Goal: Transaction & Acquisition: Purchase product/service

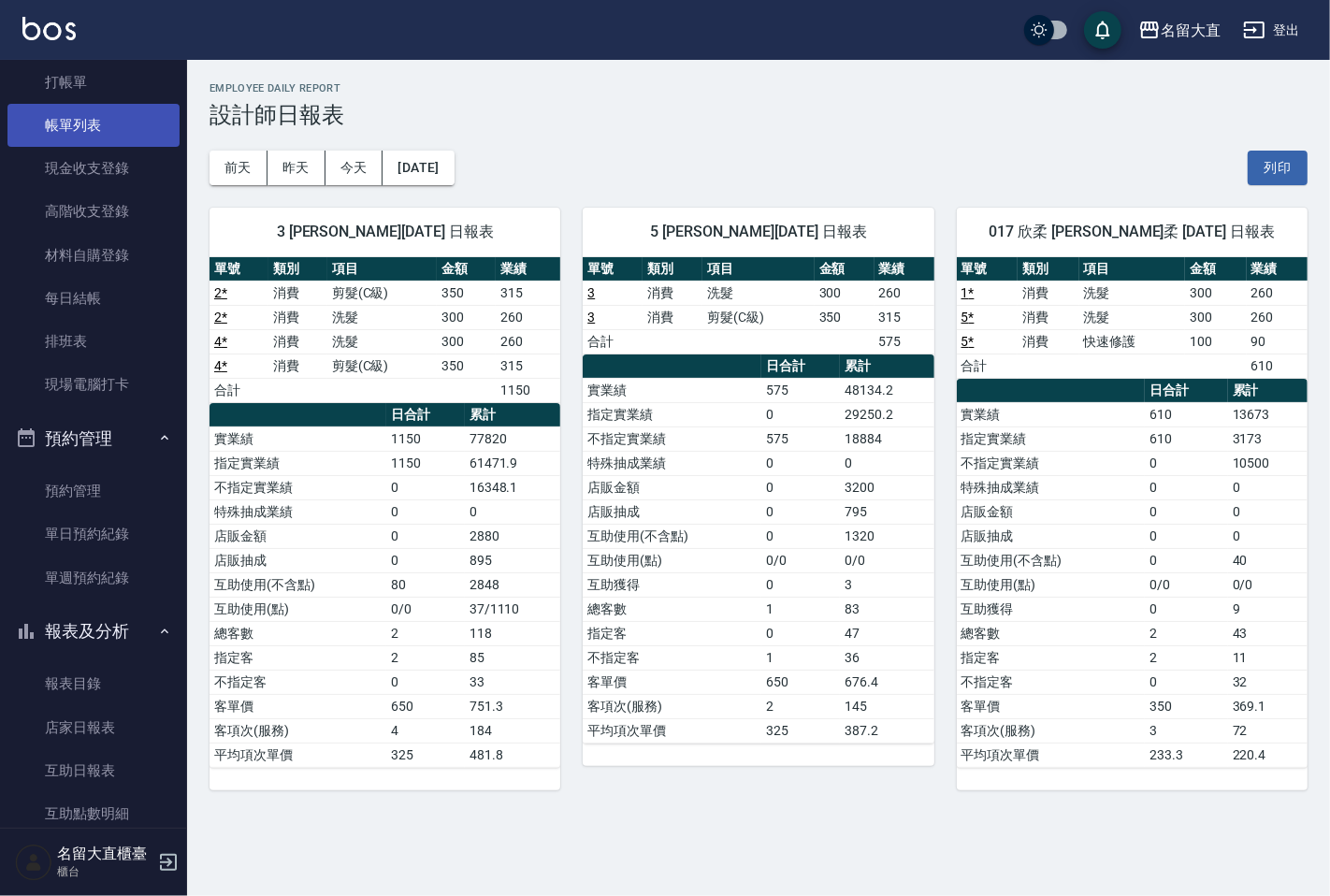
scroll to position [56, 0]
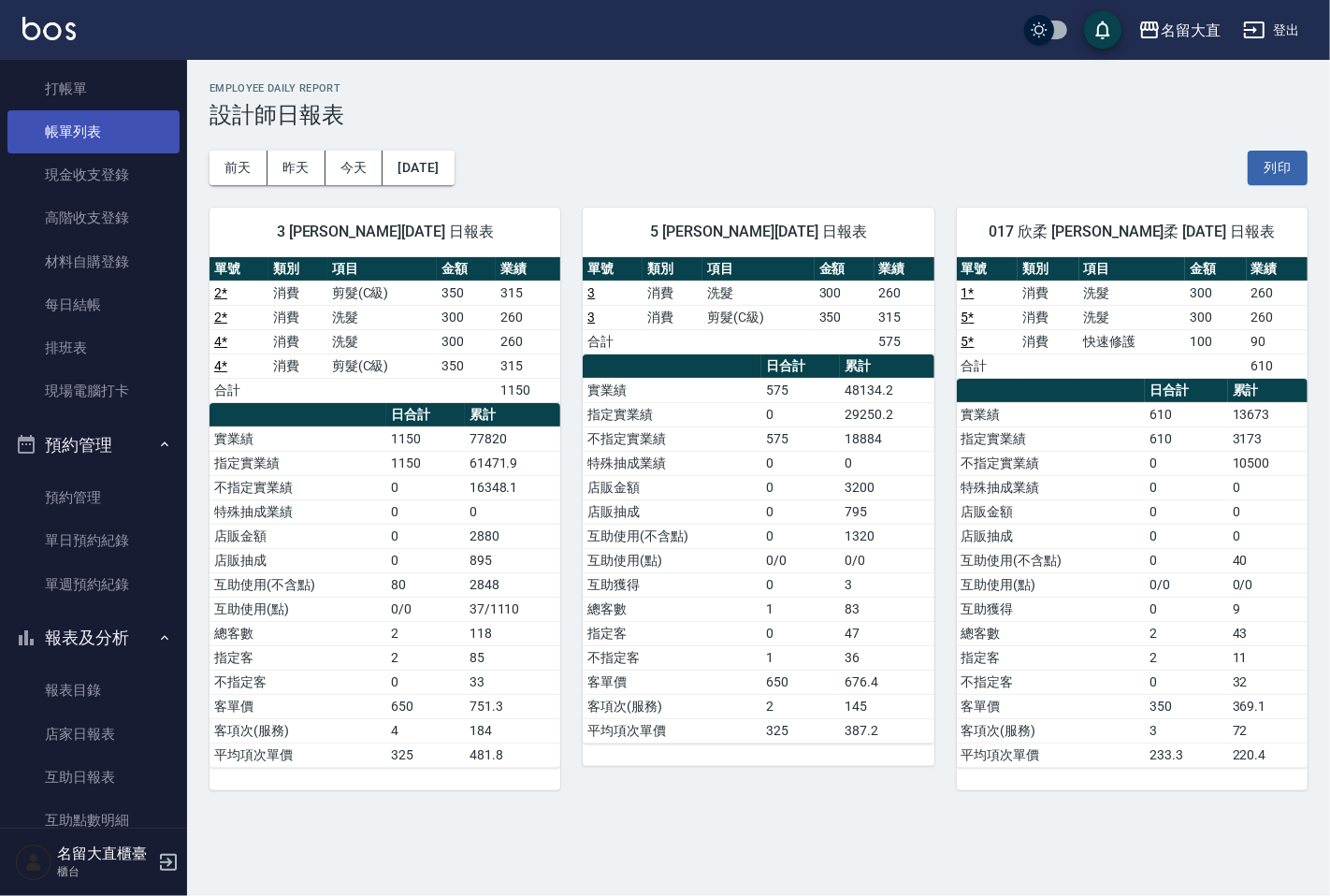
click at [70, 135] on link "帳單列表" at bounding box center [93, 131] width 172 height 43
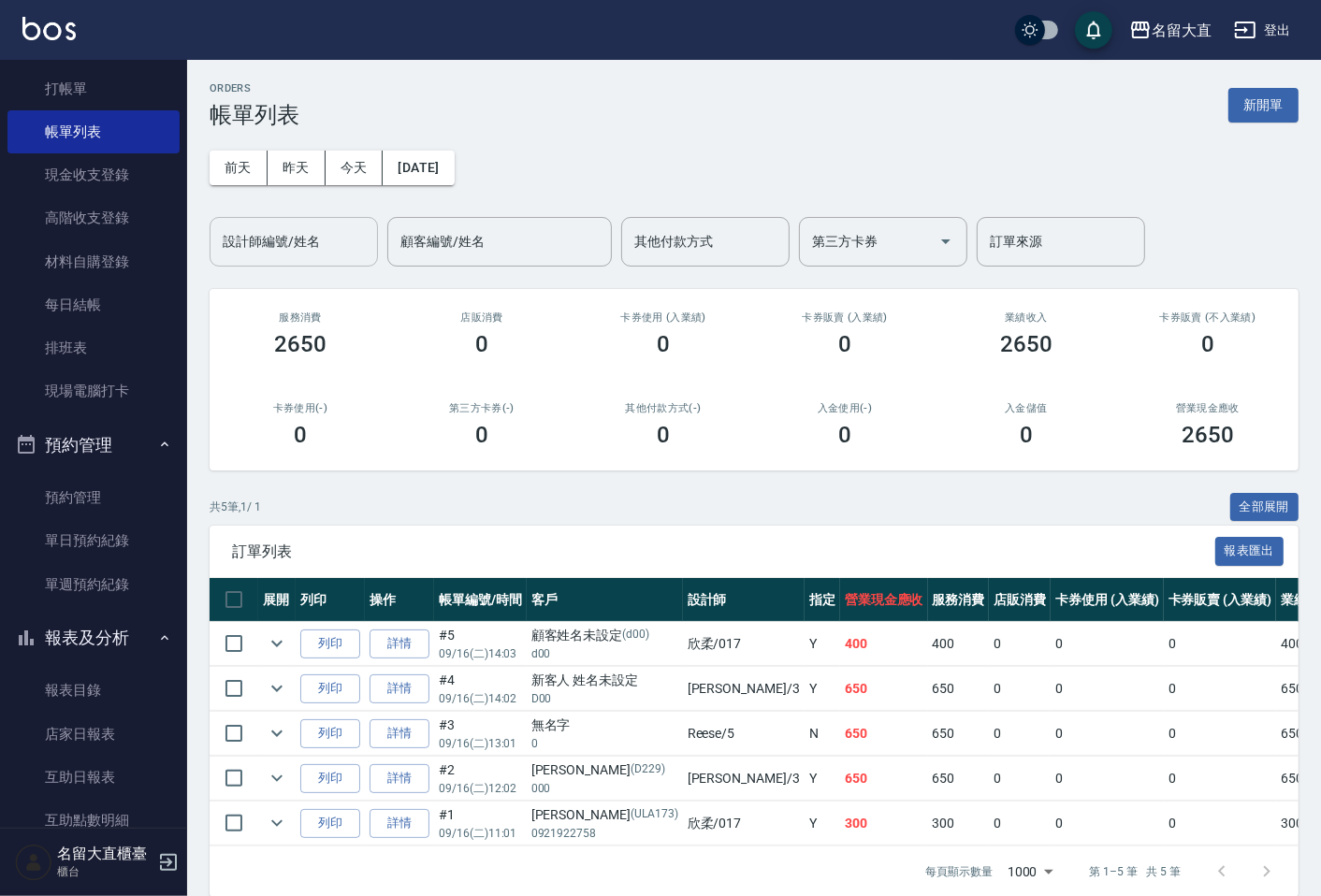
click at [259, 238] on input "設計師編號/姓名" at bounding box center [294, 242] width 152 height 33
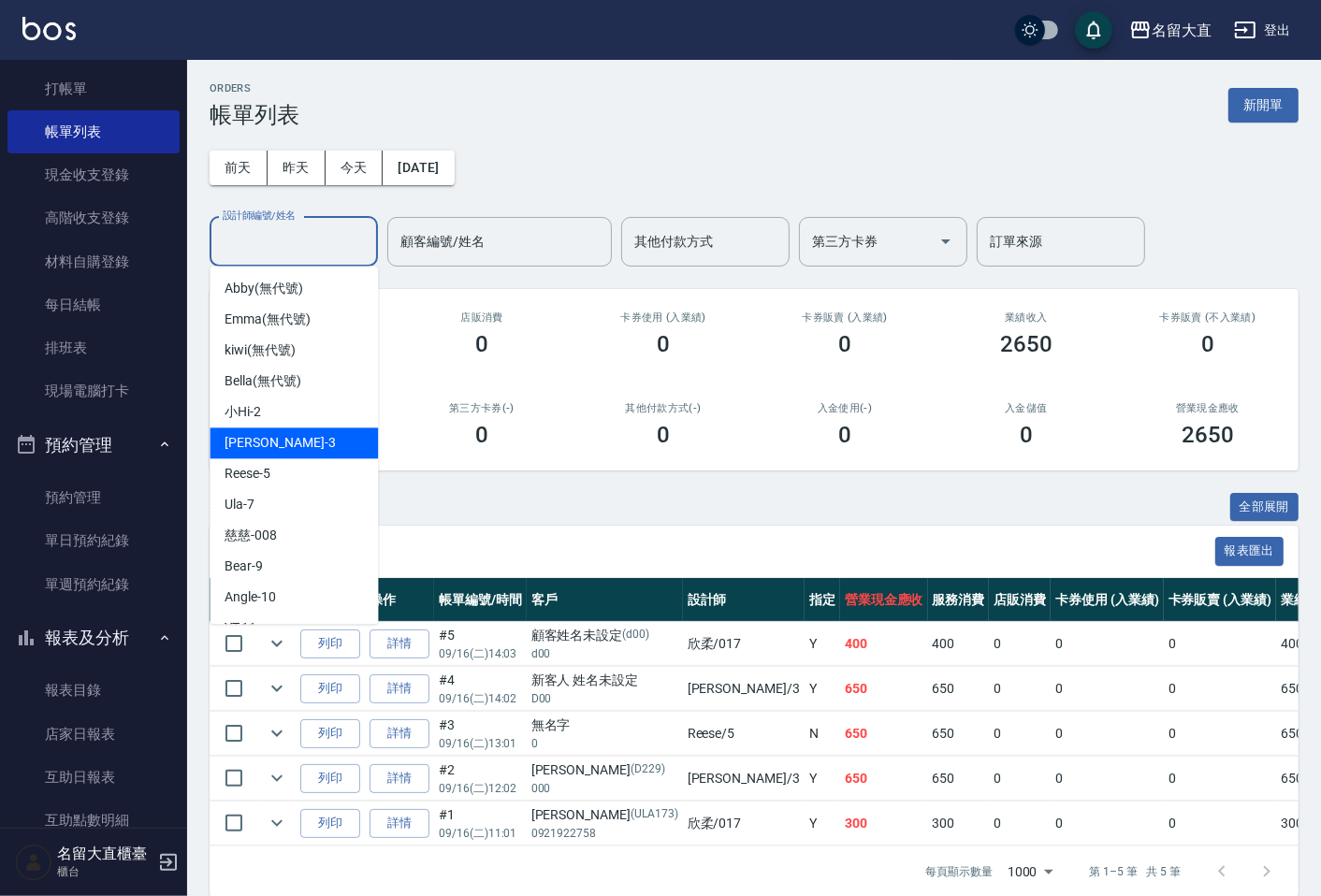
click at [278, 432] on div "[PERSON_NAME]3" at bounding box center [294, 443] width 169 height 31
type input "[PERSON_NAME]3"
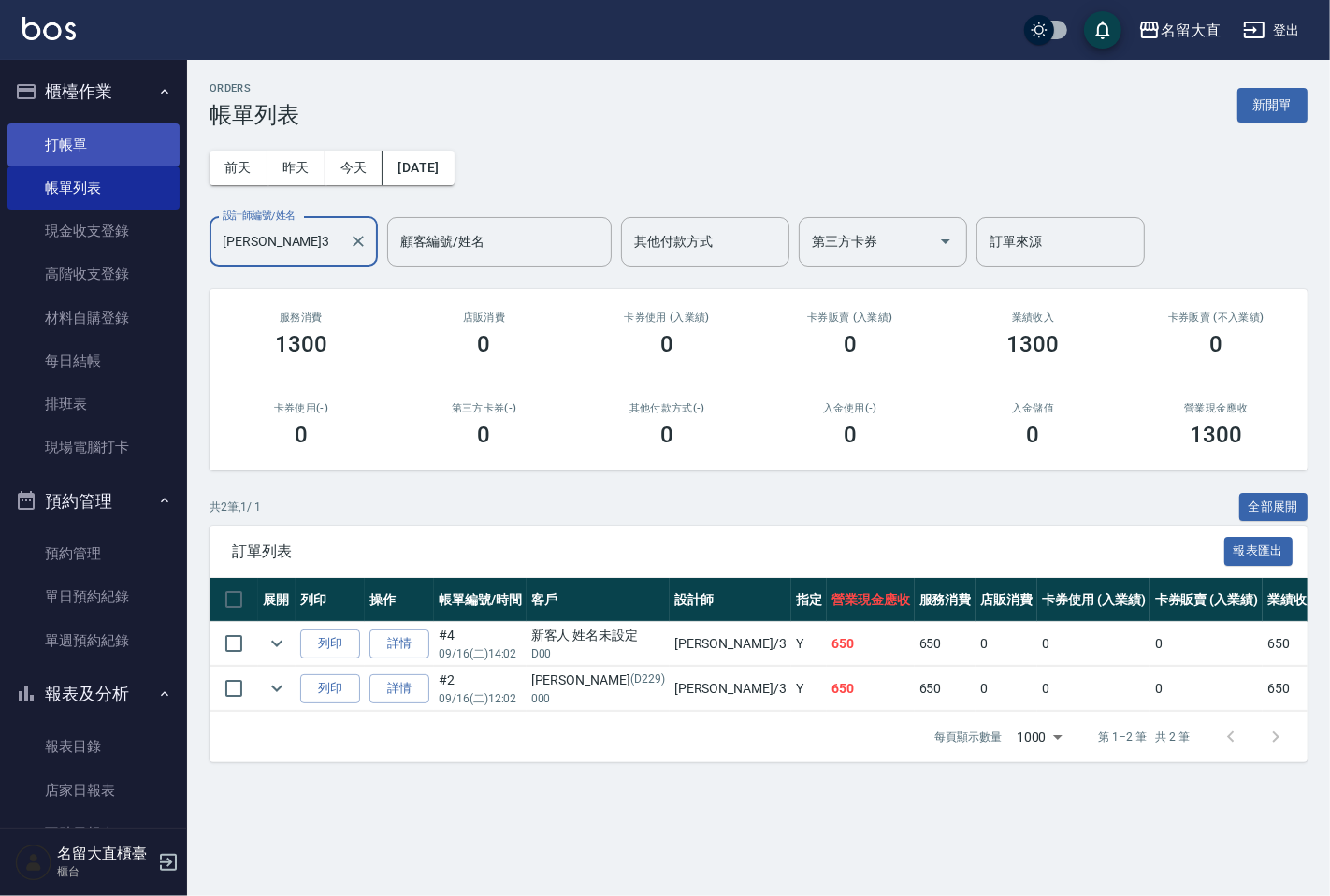
click at [60, 134] on link "打帳單" at bounding box center [93, 145] width 172 height 43
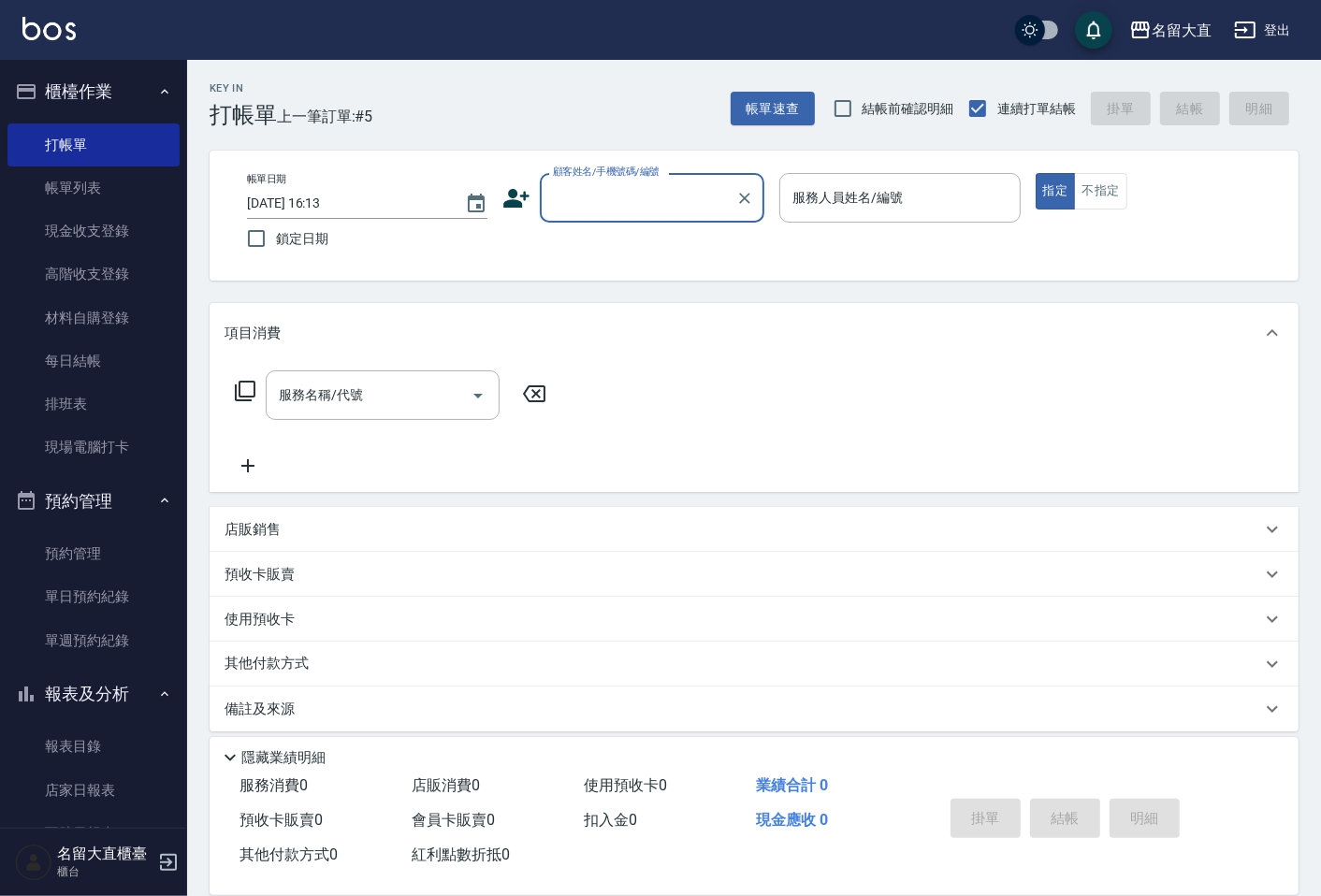
click at [582, 215] on div "顧客姓名/手機號碼/編號" at bounding box center [652, 198] width 225 height 50
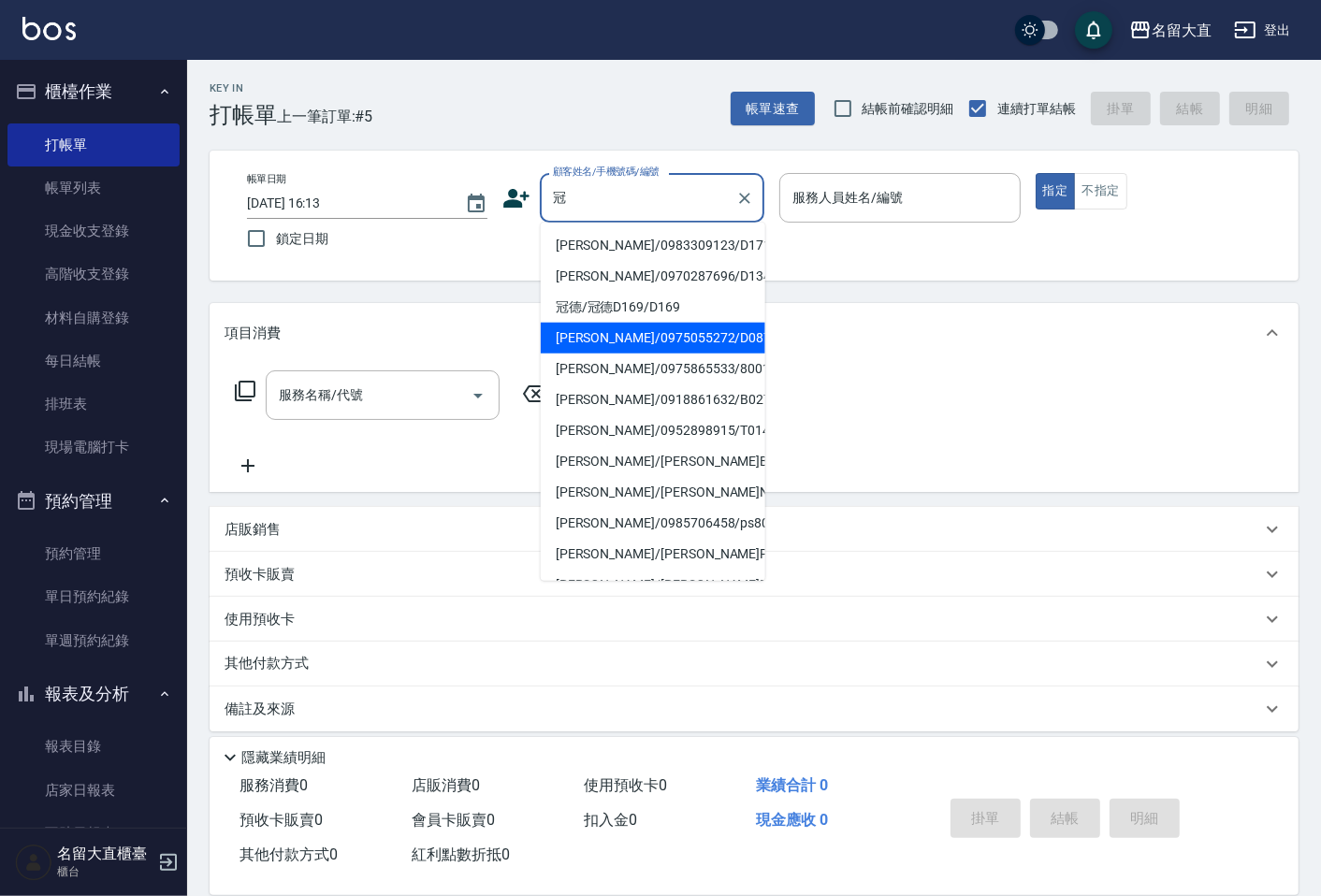
type input "[PERSON_NAME]/0975055272/D087"
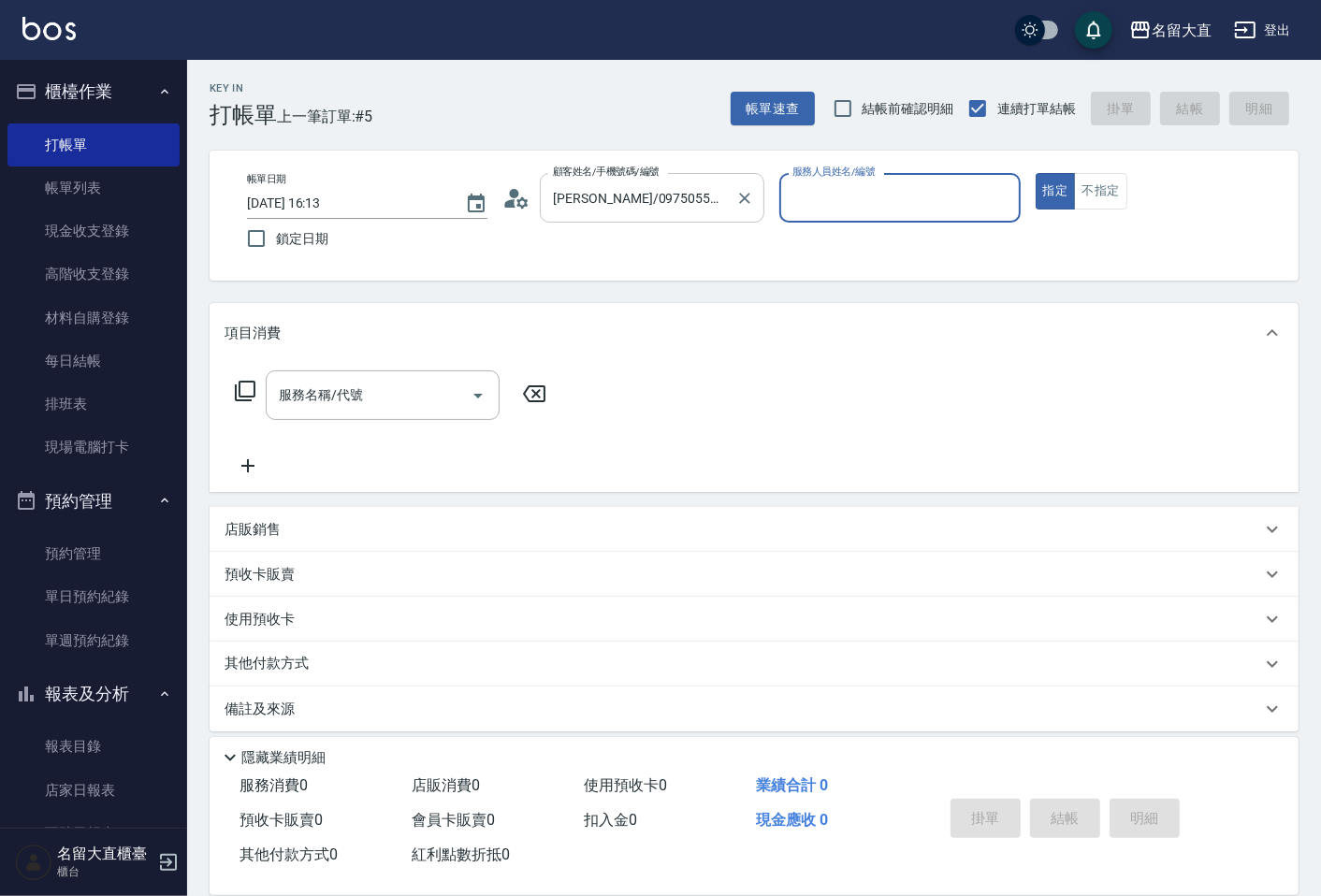
type input "[PERSON_NAME]3"
click at [1035, 173] on button "指定" at bounding box center [1055, 191] width 40 height 37
type button "true"
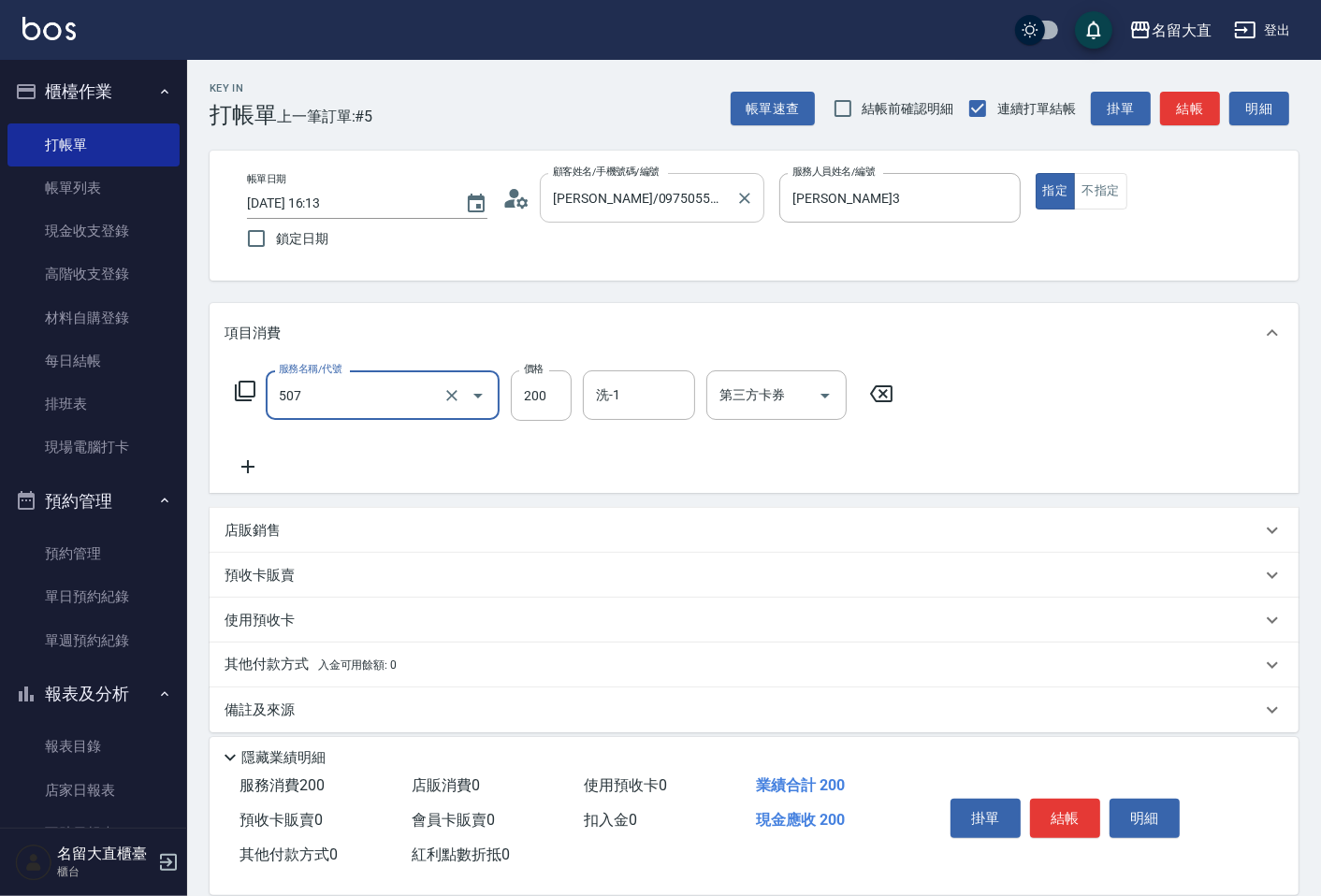
type input "兒童洗髮(507)"
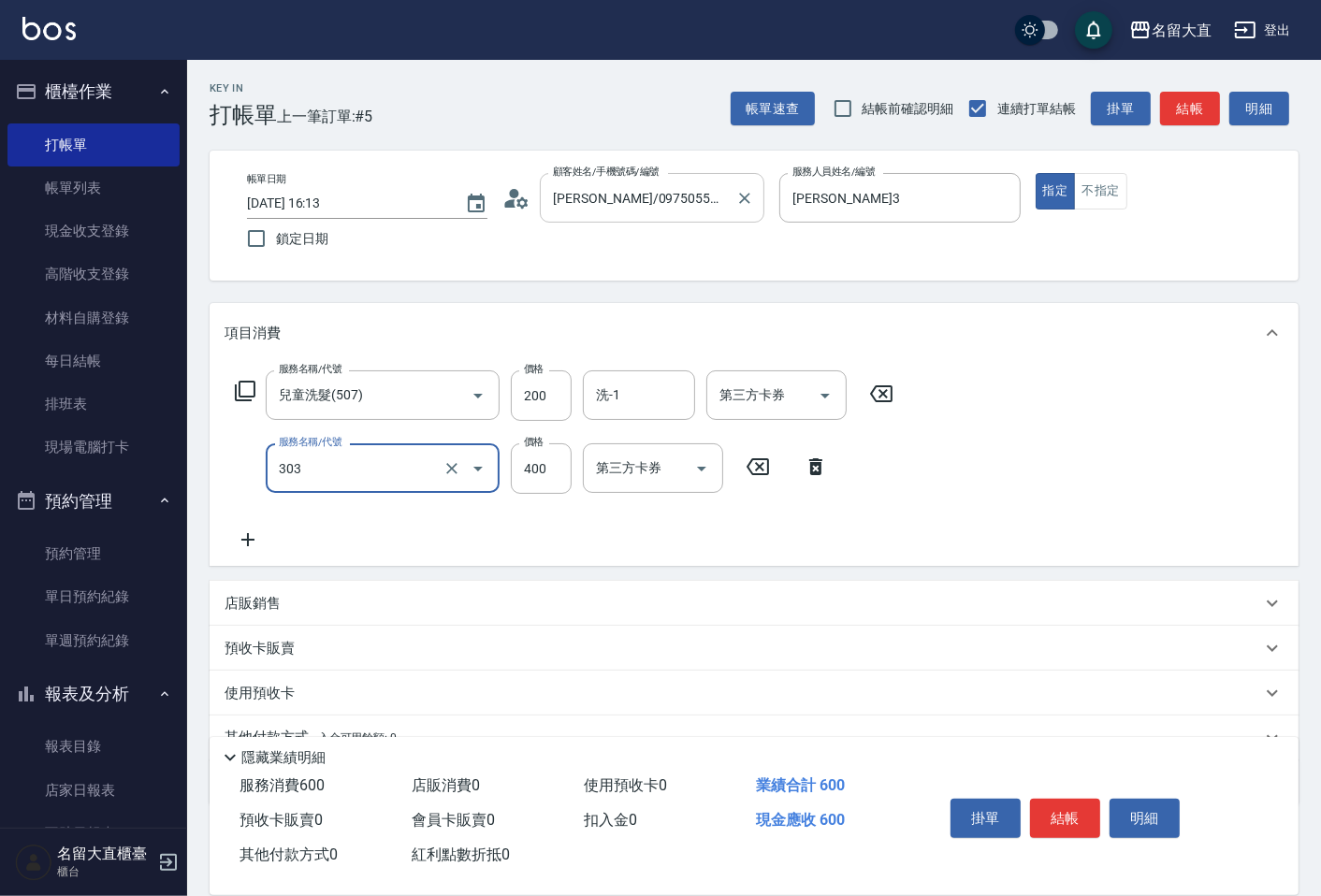
type input "剪髮(C級)(303)"
type input "350"
click at [1164, 108] on button "結帳" at bounding box center [1190, 109] width 60 height 35
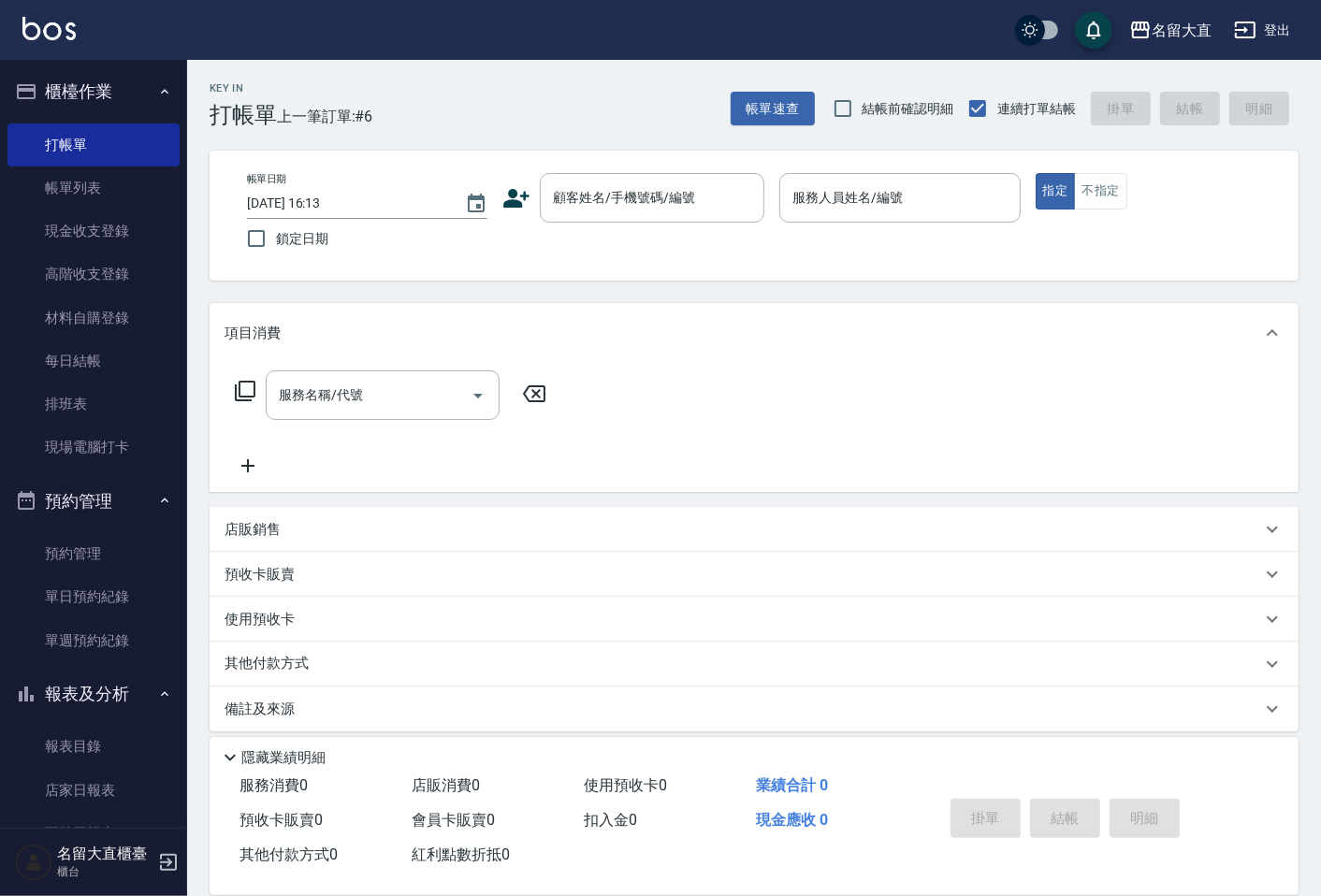
click at [1177, 97] on div "帳單速查 結帳前確認明細 連續打單結帳 掛單 結帳 明細" at bounding box center [1014, 108] width 568 height 39
drag, startPoint x: 577, startPoint y: 176, endPoint x: 567, endPoint y: 161, distance: 18.0
click at [576, 173] on div "顧客姓名/手機號碼/編號" at bounding box center [652, 198] width 225 height 50
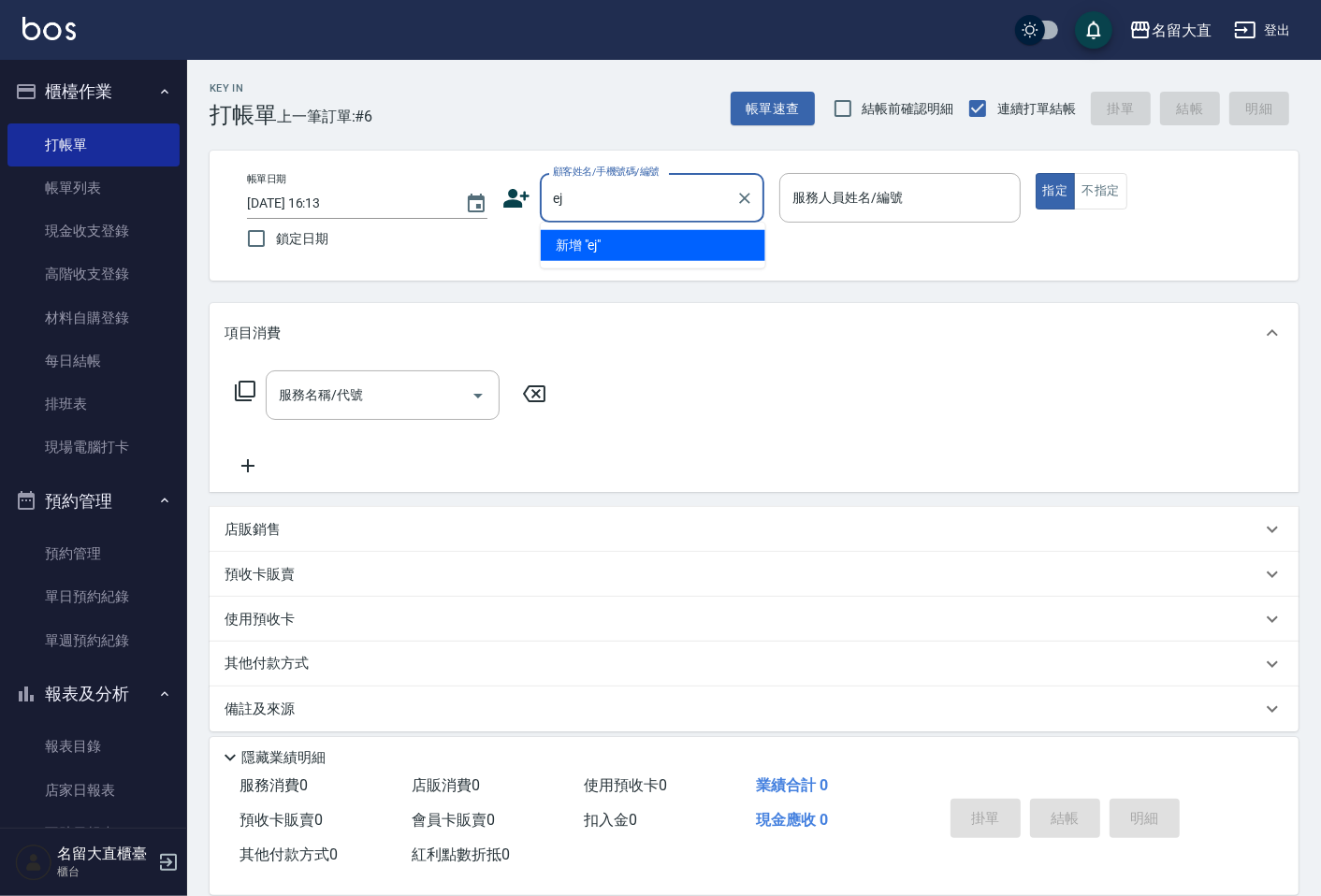
type input "e"
type input "新客人 姓名未設定/官[PERSON_NAME]/null"
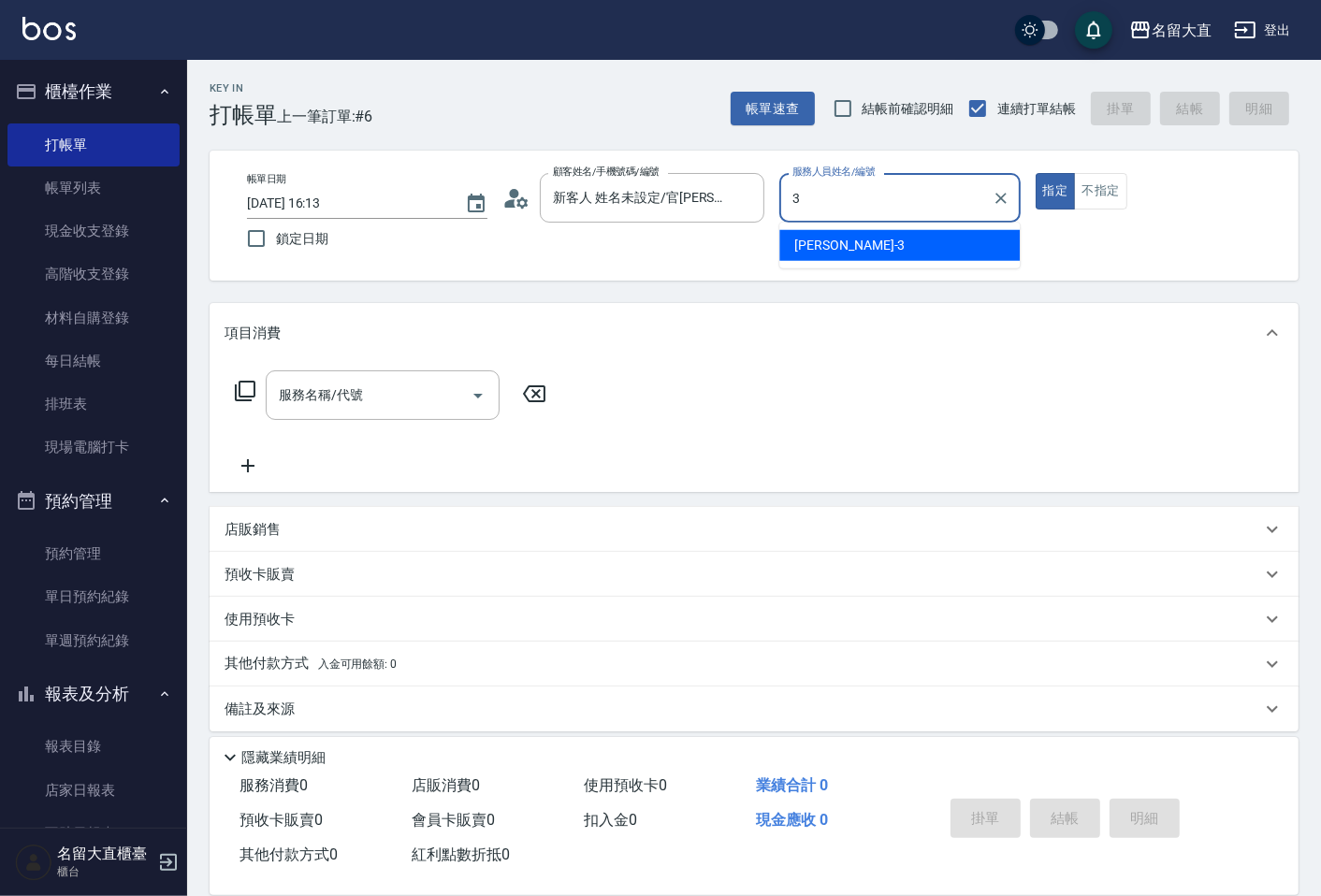
type input "[PERSON_NAME]3"
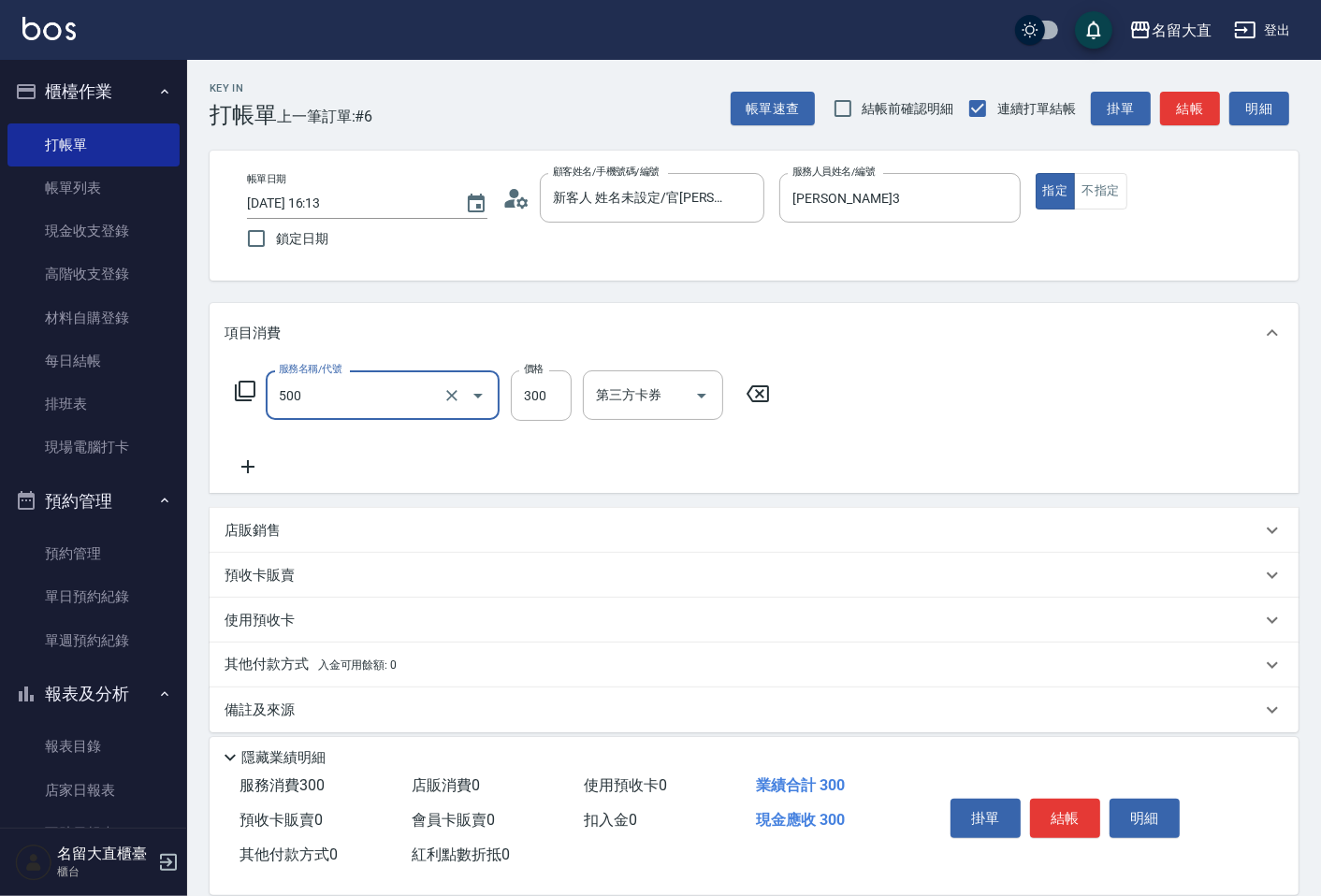
type input "洗髮(500)"
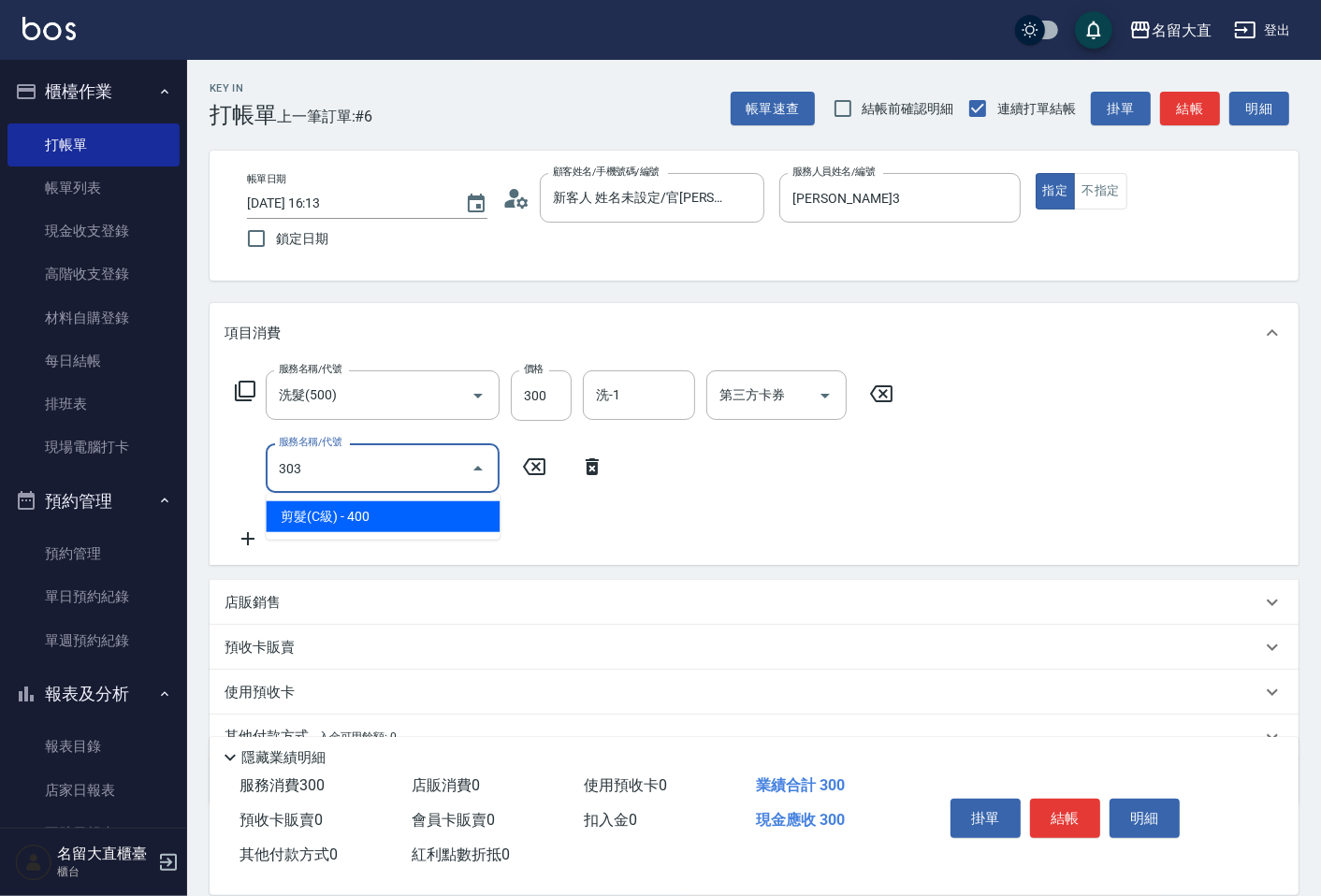
type input "剪髮(C級)(303)"
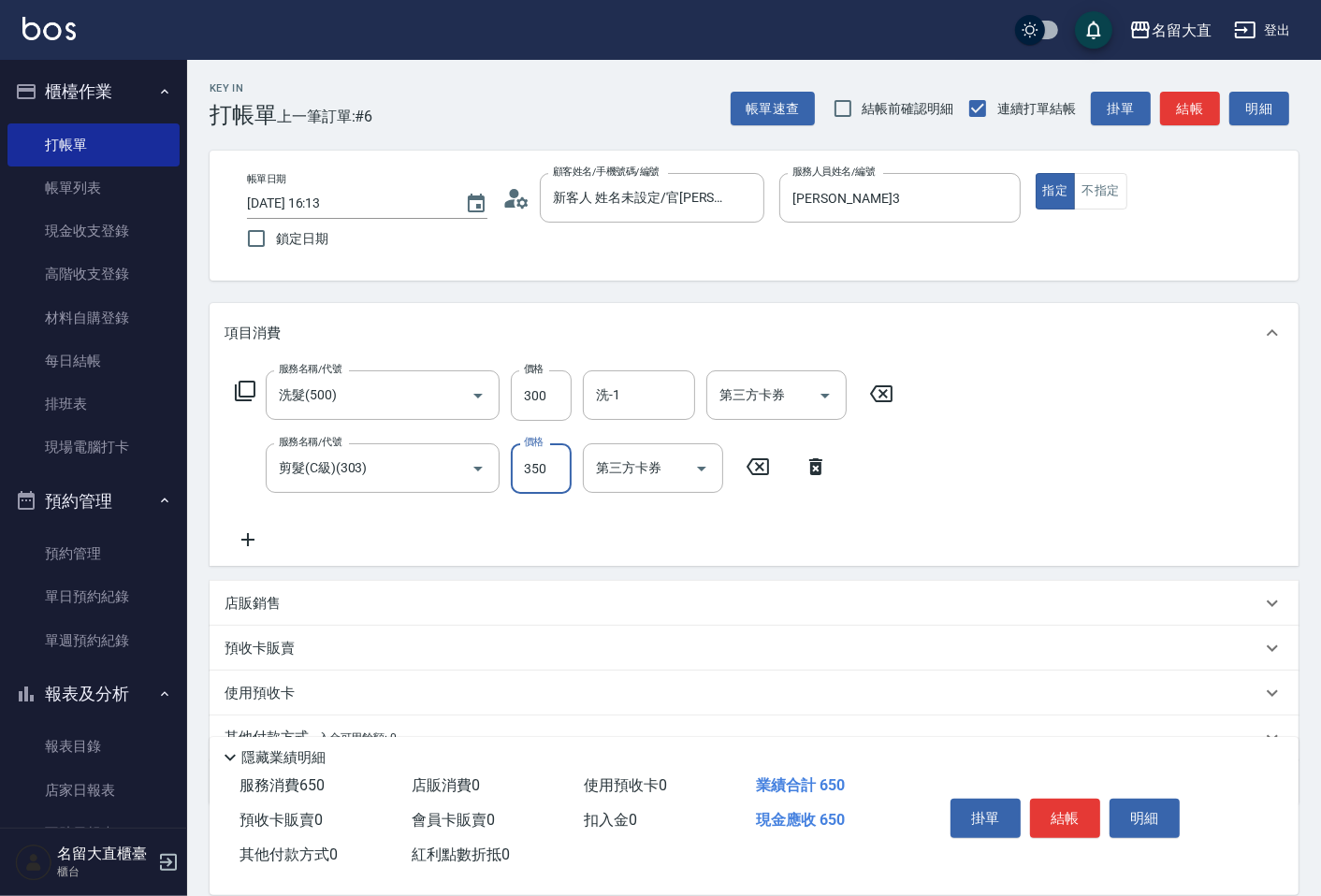
type input "350"
click at [1060, 828] on button "結帳" at bounding box center [1065, 817] width 70 height 39
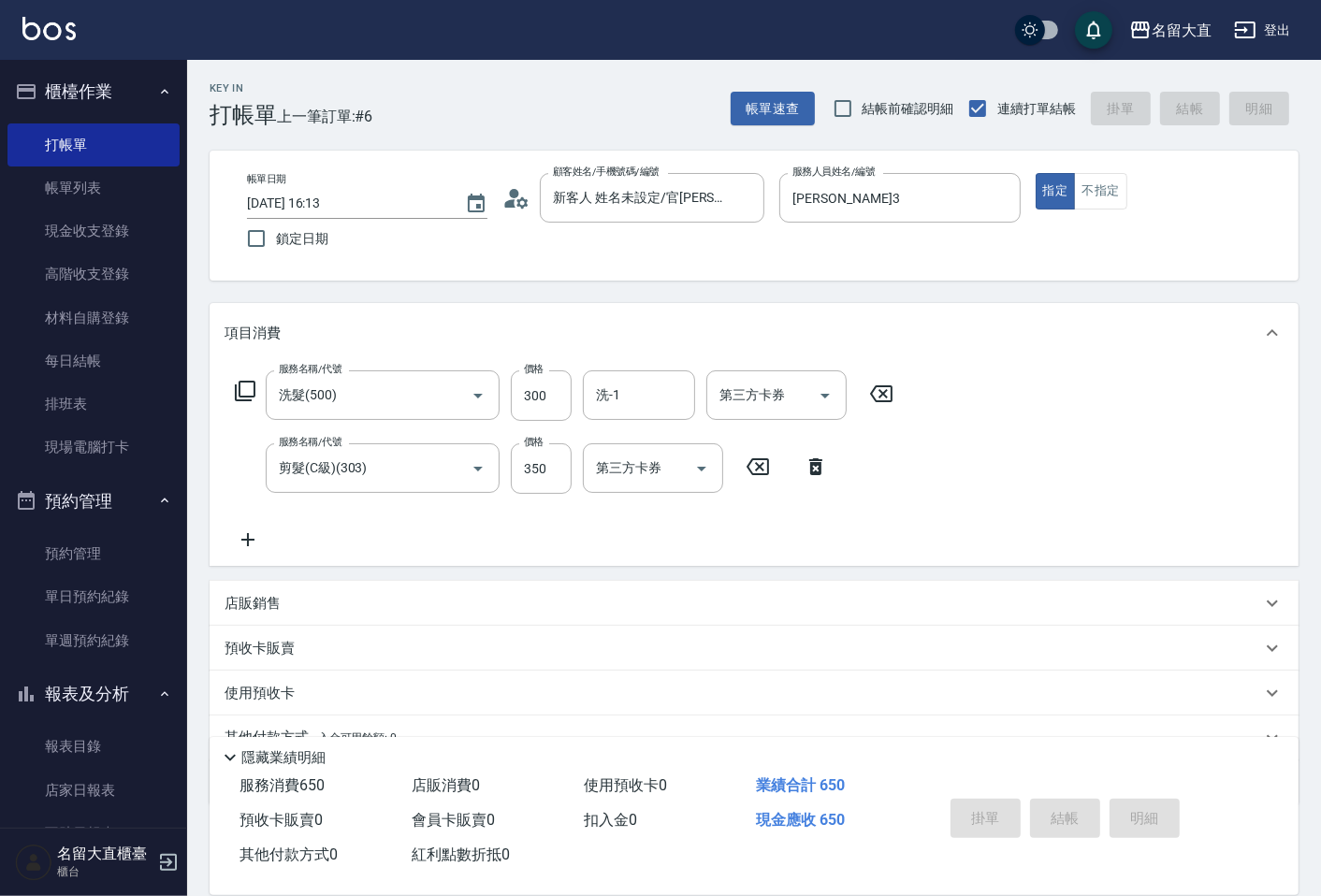
type input "[DATE] 17:12"
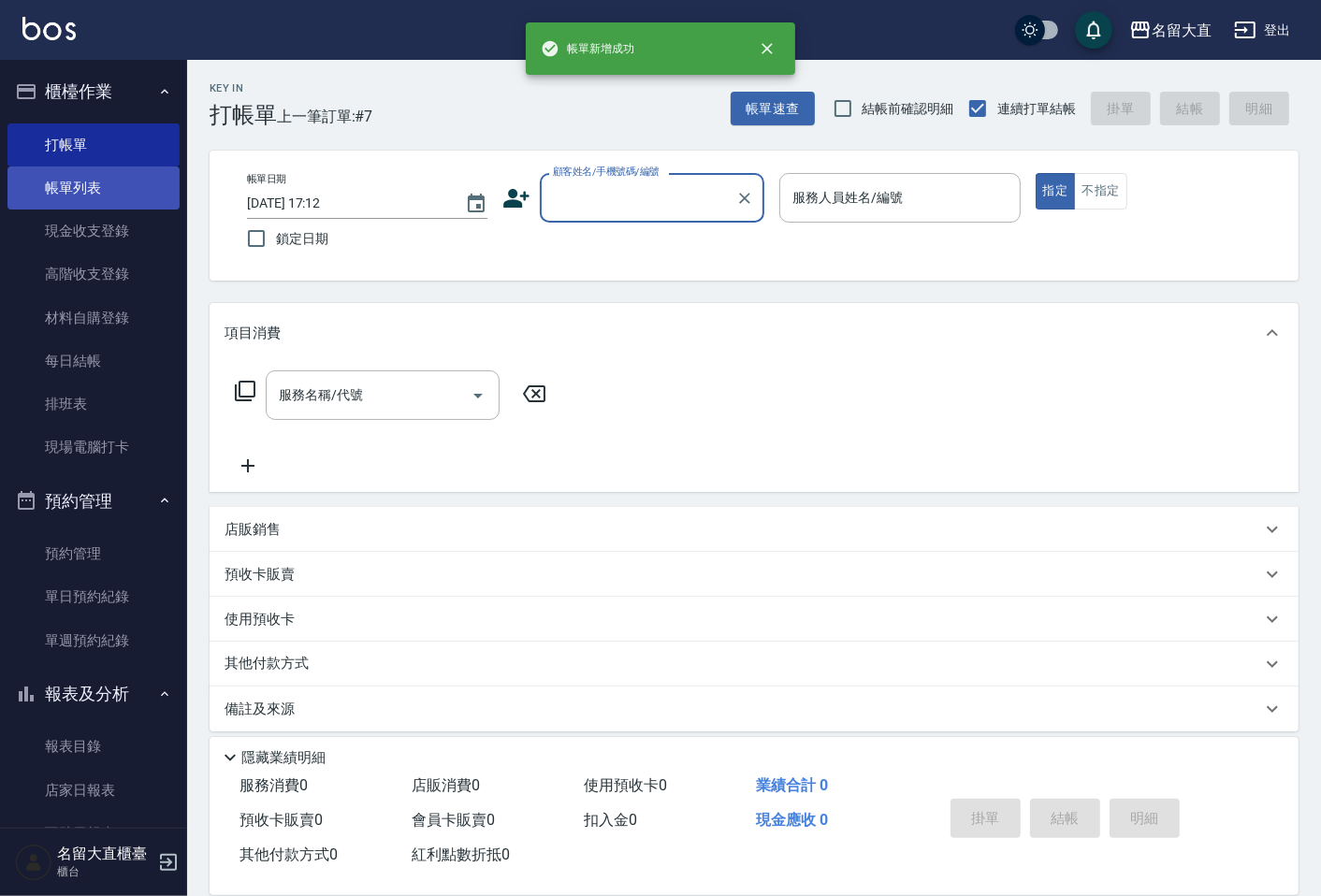
click at [82, 192] on link "帳單列表" at bounding box center [93, 188] width 172 height 43
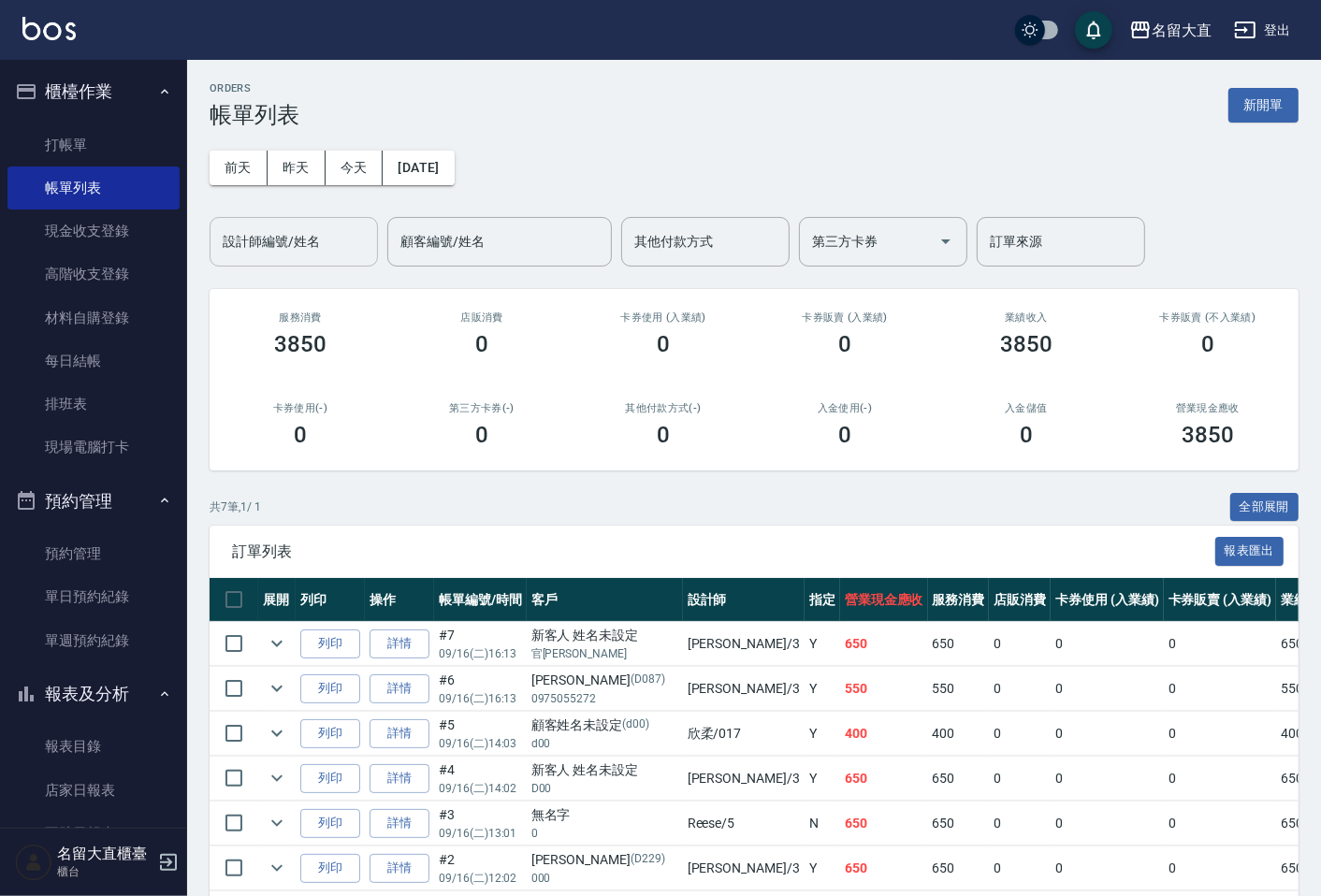
click at [283, 241] on input "設計師編號/姓名" at bounding box center [294, 242] width 152 height 33
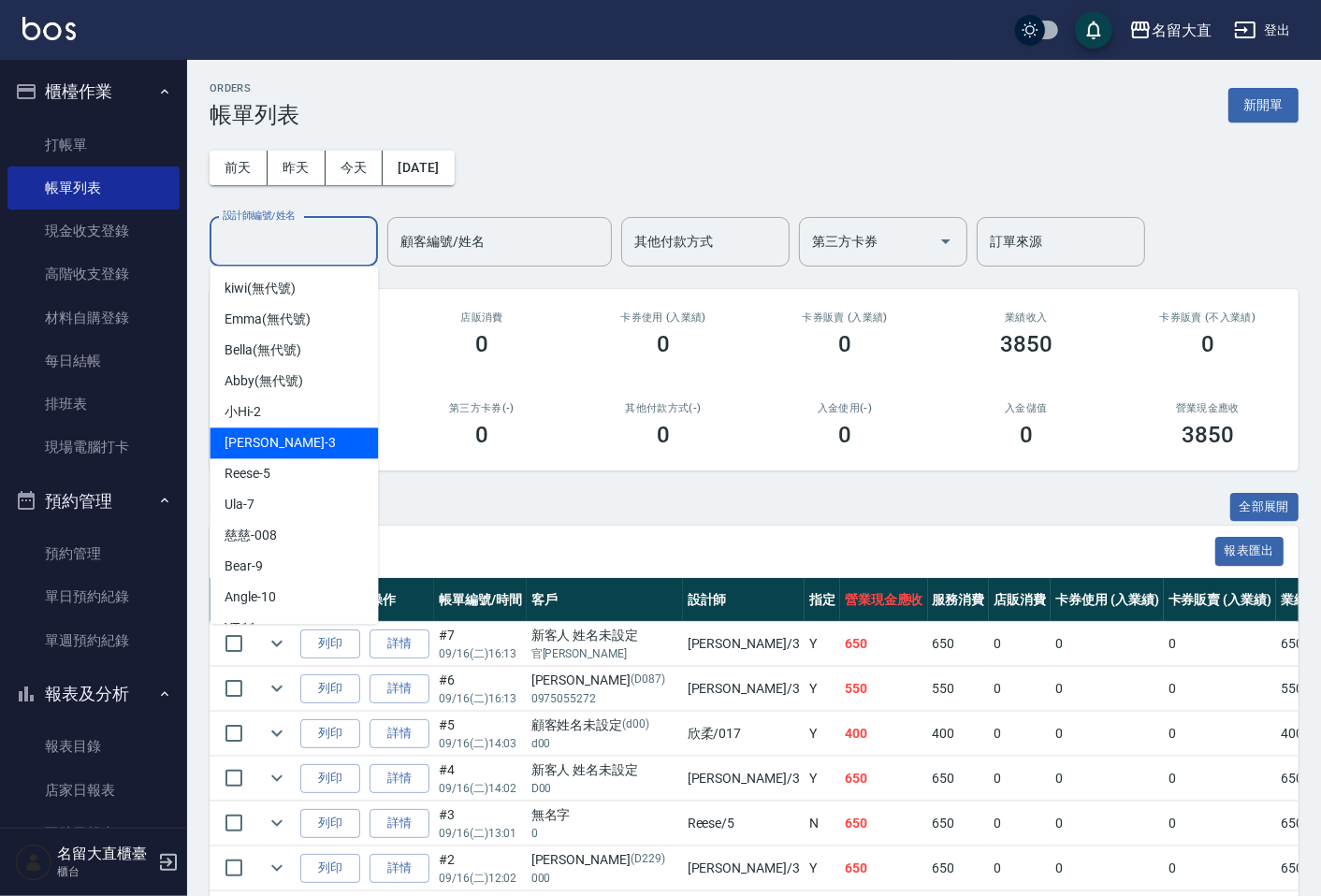
click at [286, 435] on div "[PERSON_NAME]3" at bounding box center [294, 443] width 169 height 31
type input "[PERSON_NAME]3"
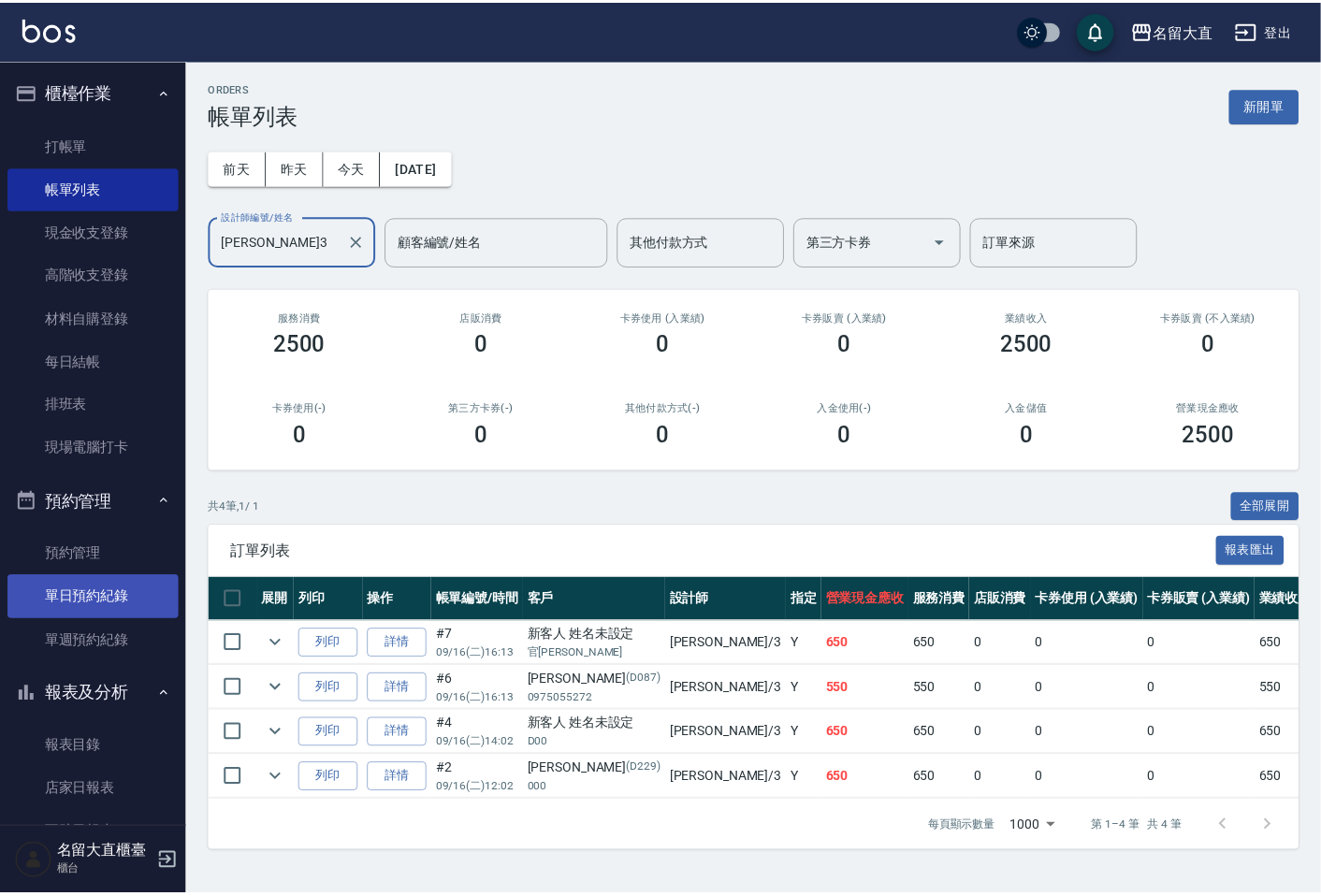
scroll to position [208, 0]
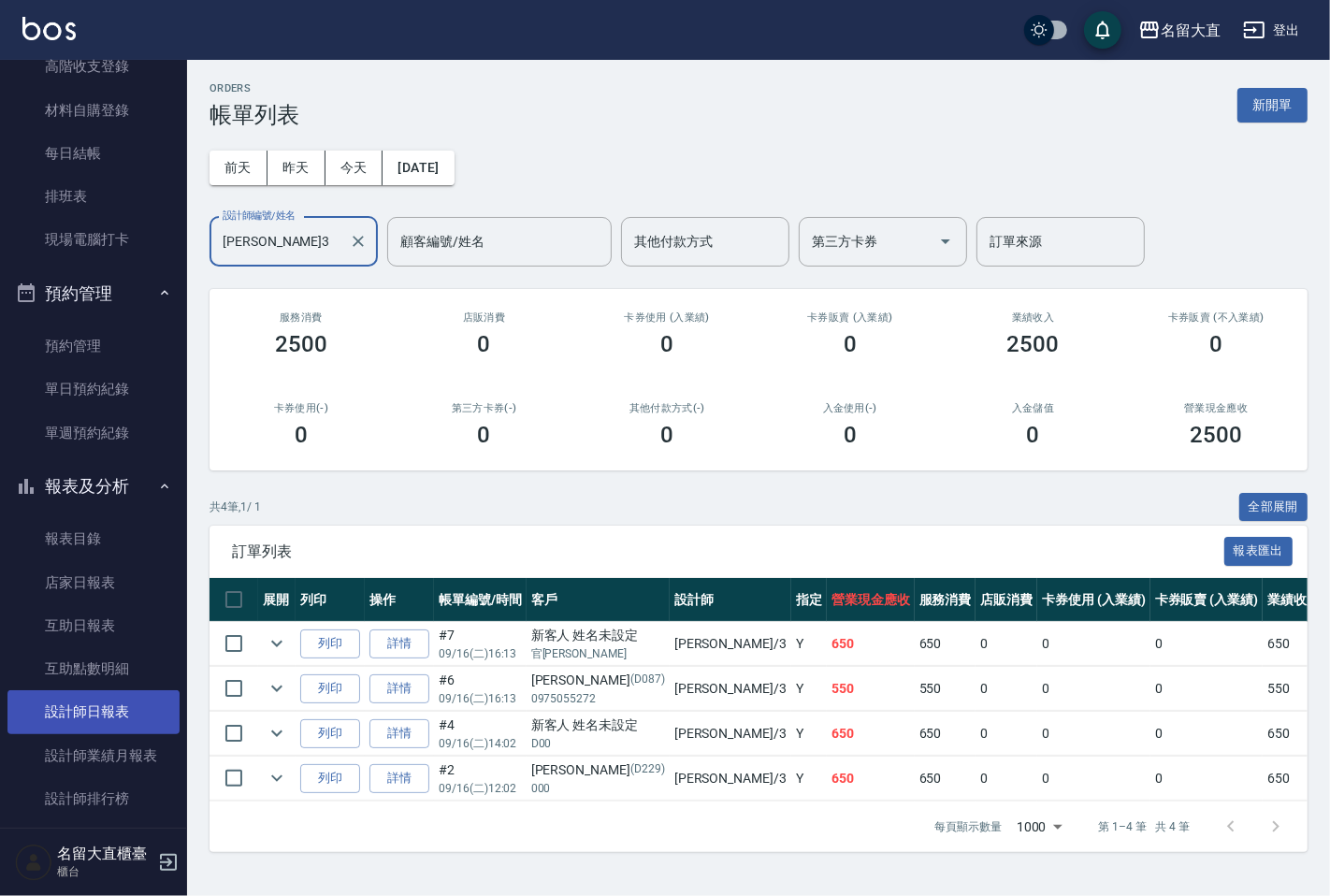
click at [94, 716] on link "設計師日報表" at bounding box center [93, 711] width 172 height 43
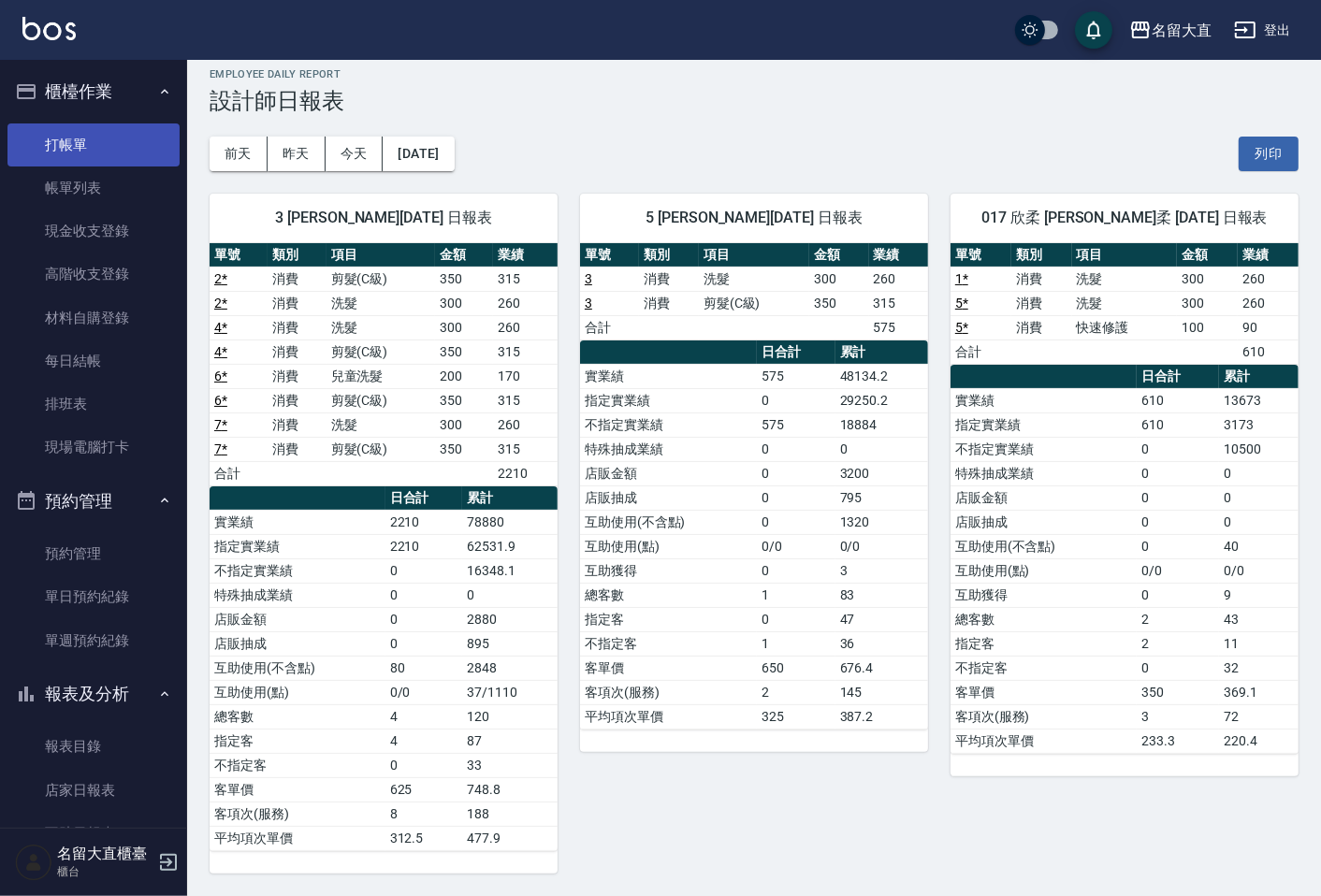
click at [122, 128] on link "打帳單" at bounding box center [93, 145] width 172 height 43
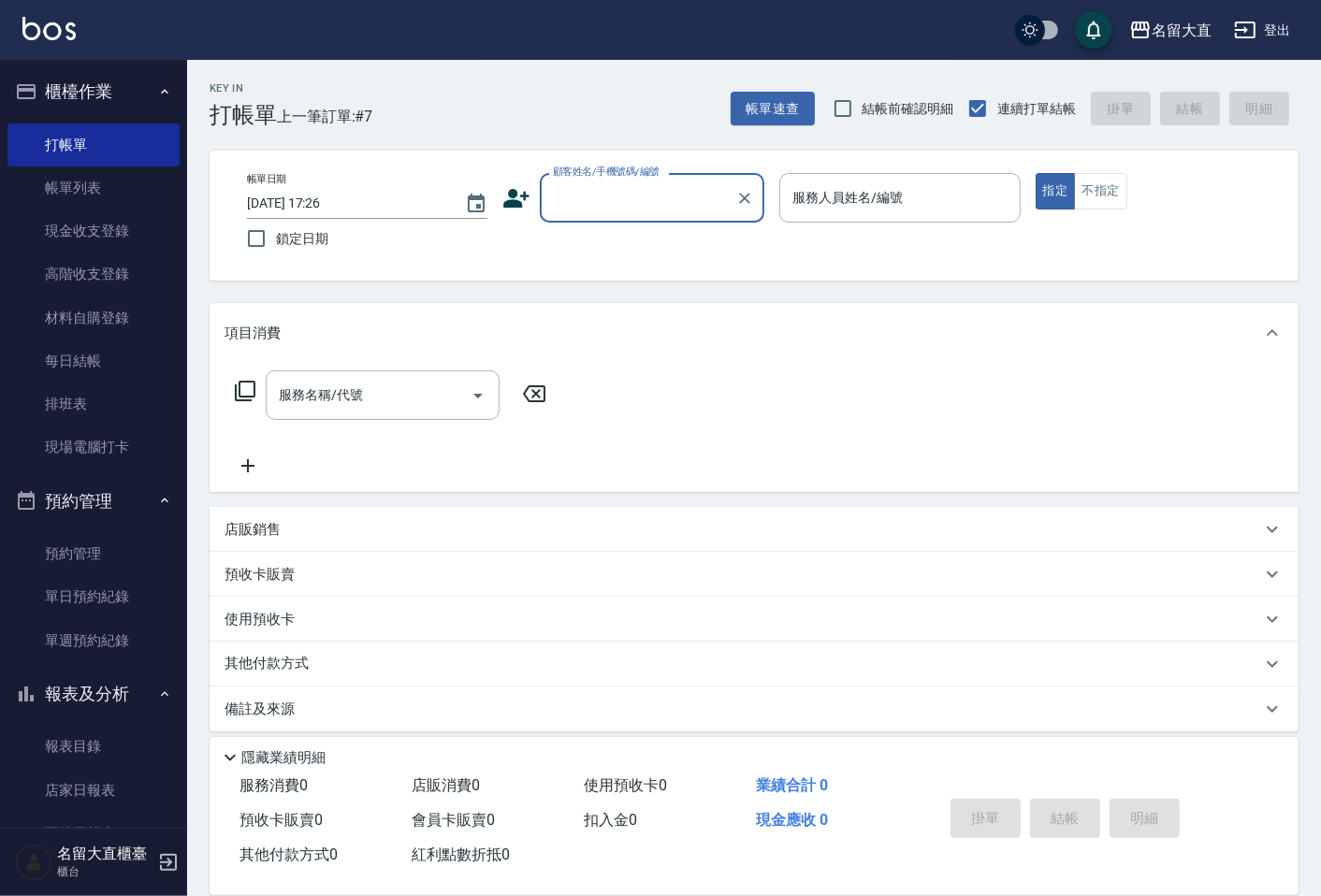
click at [613, 194] on input "顧客姓名/手機號碼/編號" at bounding box center [639, 198] width 180 height 33
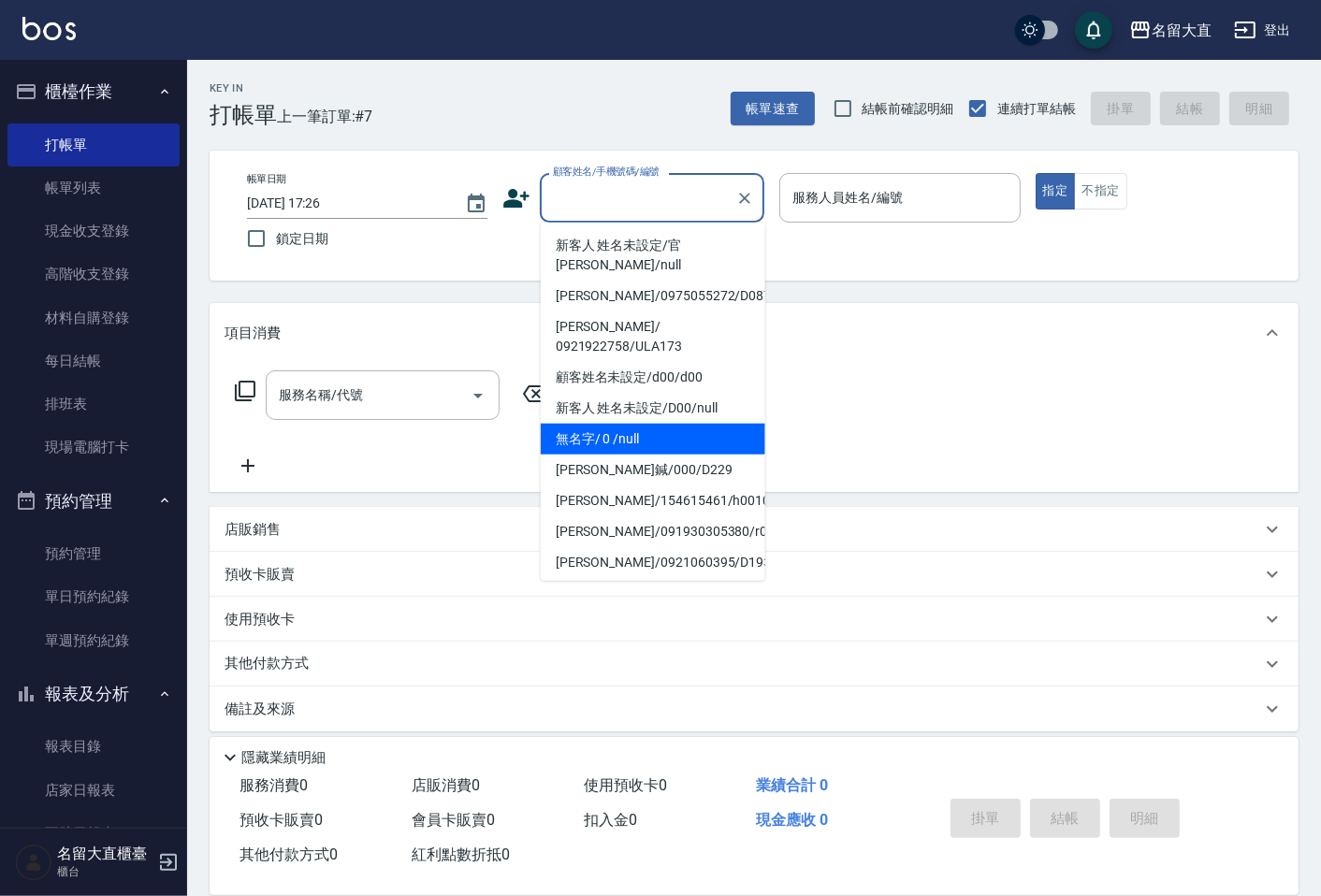
click at [619, 424] on li "無名字/ 0 /null" at bounding box center [653, 439] width 225 height 31
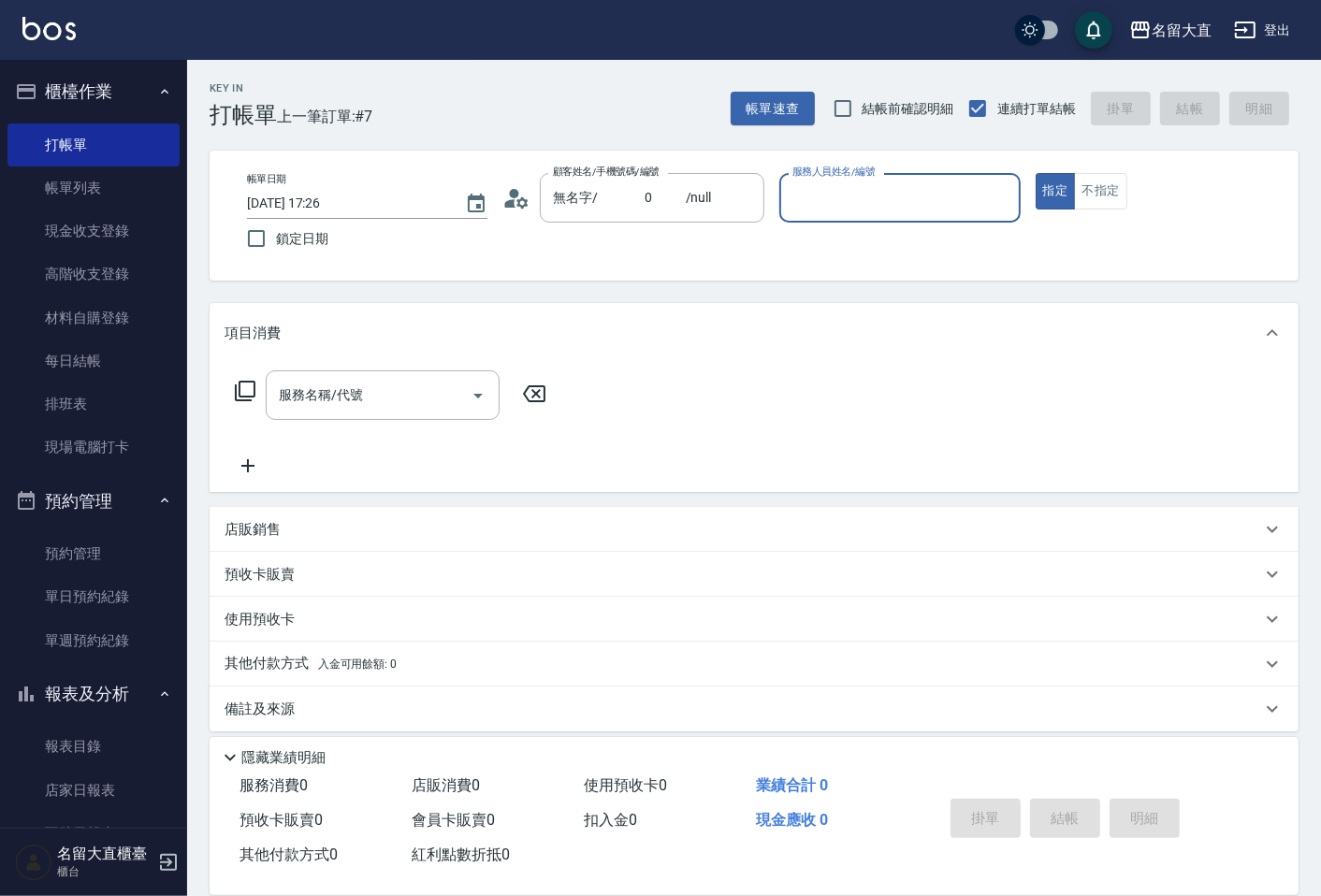
type input "無名字/ 0 /null"
click at [858, 190] on input "服務人員姓名/編號" at bounding box center [899, 198] width 224 height 33
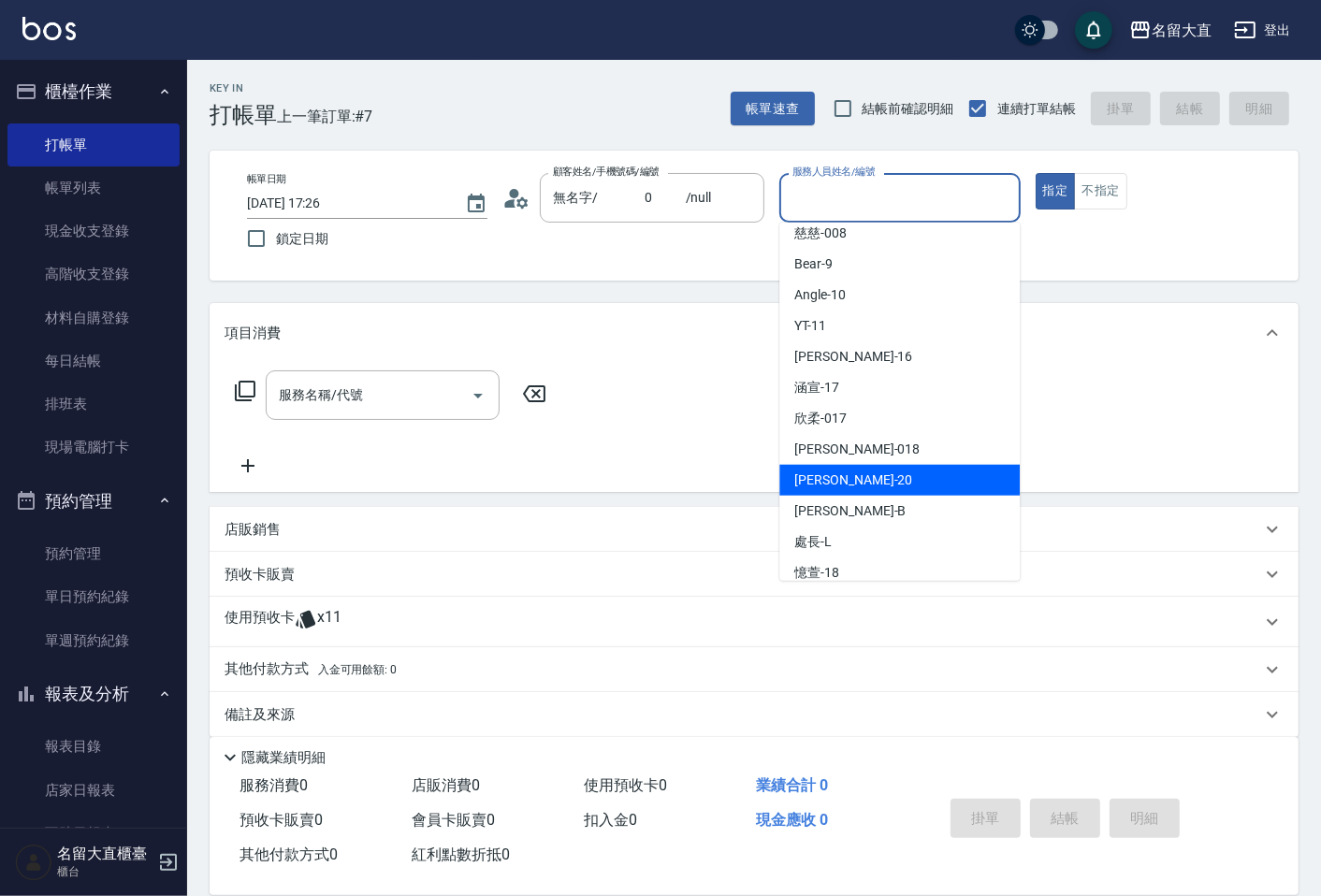
scroll to position [273, 0]
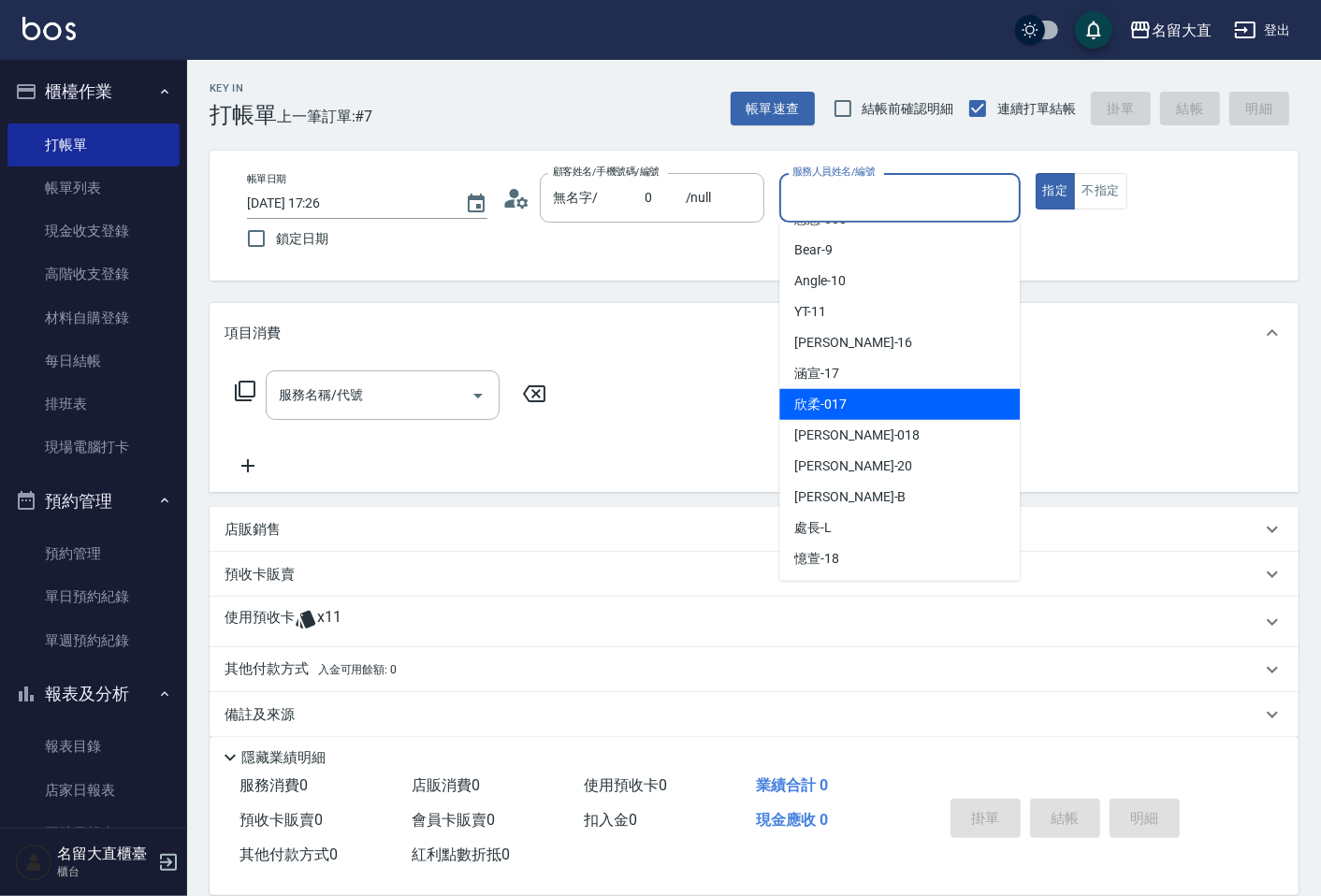
click at [857, 412] on div "欣柔 -017" at bounding box center [899, 404] width 241 height 31
type input "欣柔-017"
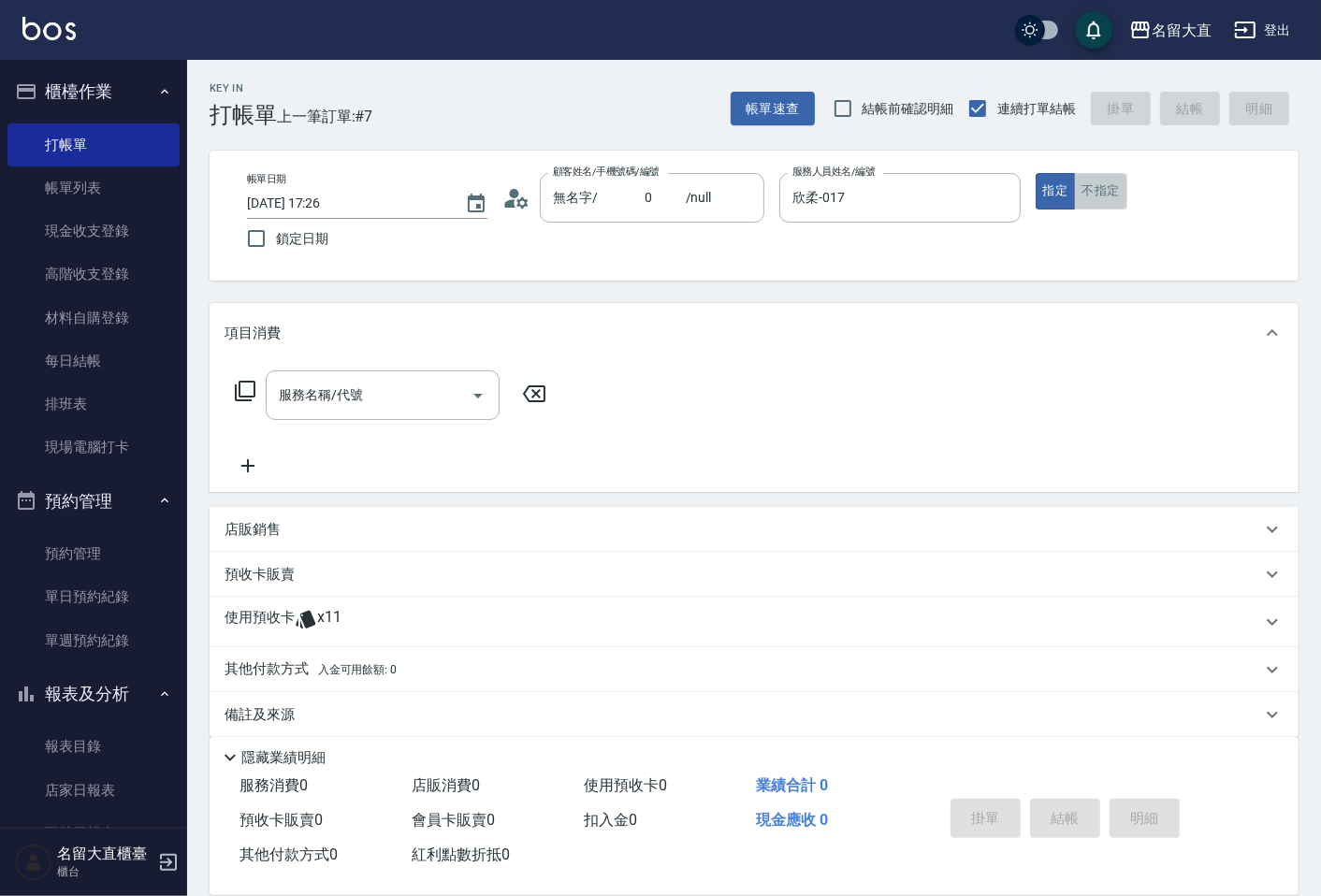
click at [1090, 198] on button "不指定" at bounding box center [1100, 191] width 52 height 37
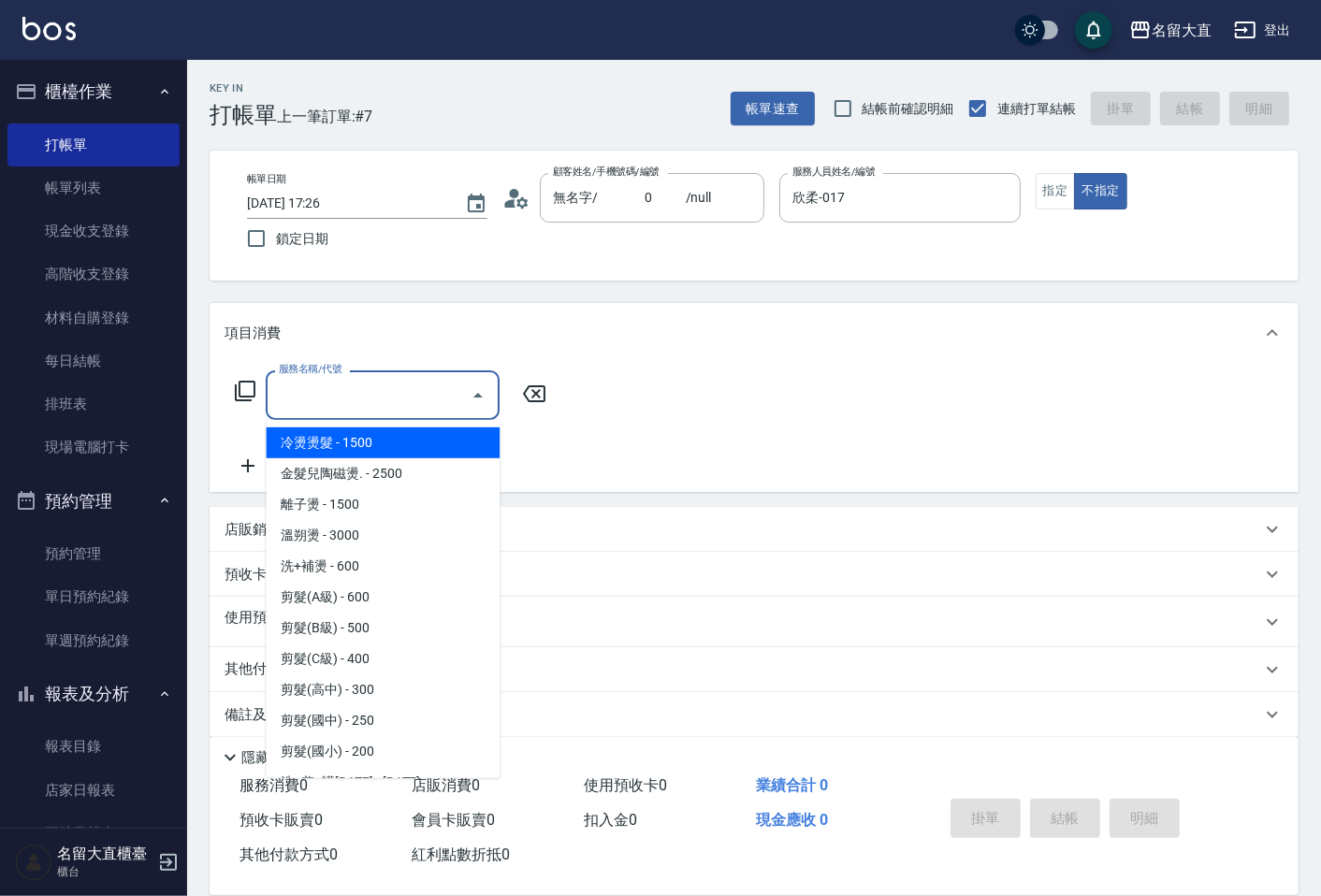
drag, startPoint x: 398, startPoint y: 386, endPoint x: 367, endPoint y: 491, distance: 109.5
click at [396, 405] on input "服務名稱/代號" at bounding box center [368, 395] width 189 height 33
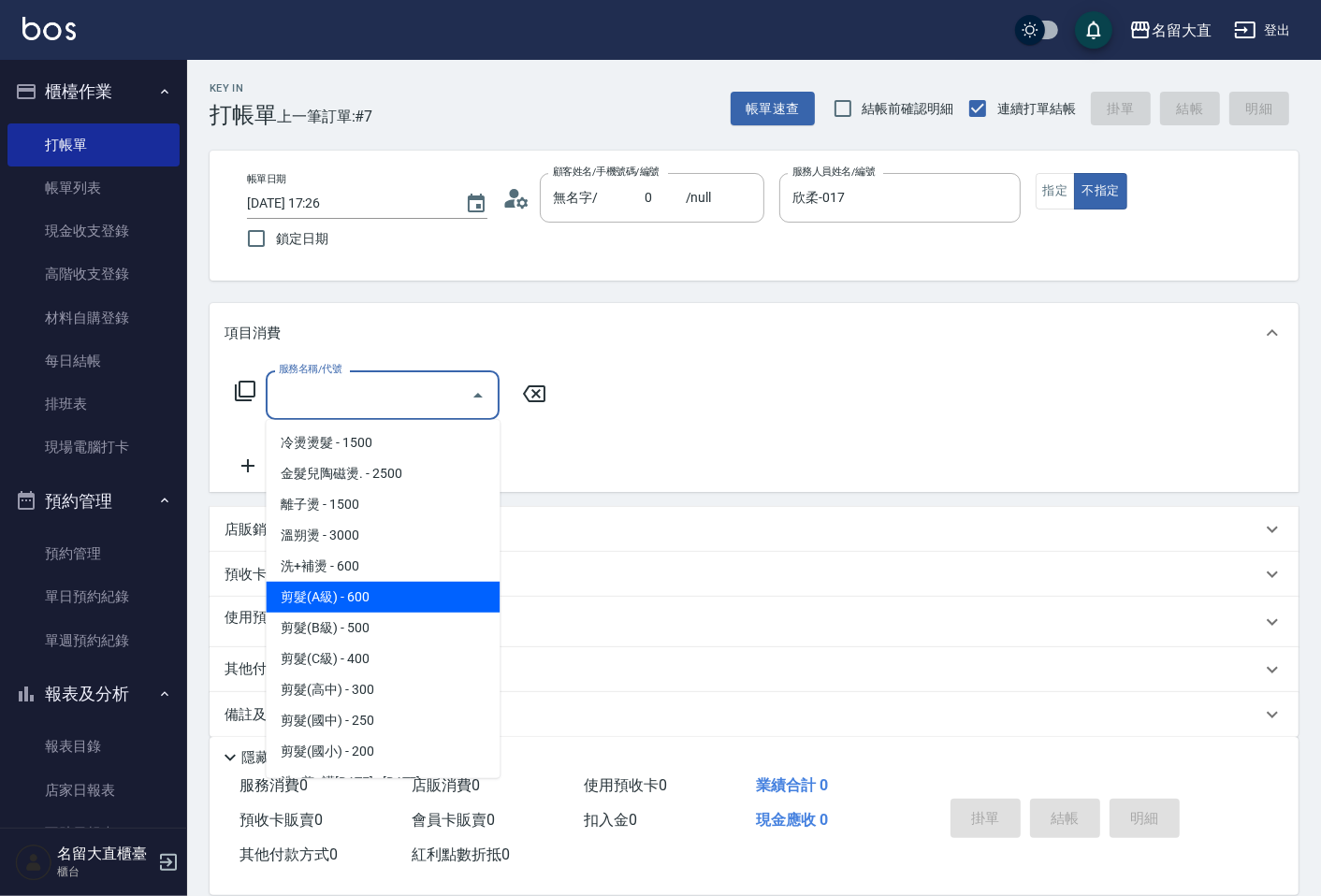
click at [389, 585] on span "剪髮(A級) - 600" at bounding box center [383, 596] width 234 height 31
type input "剪髮(A級)(301)"
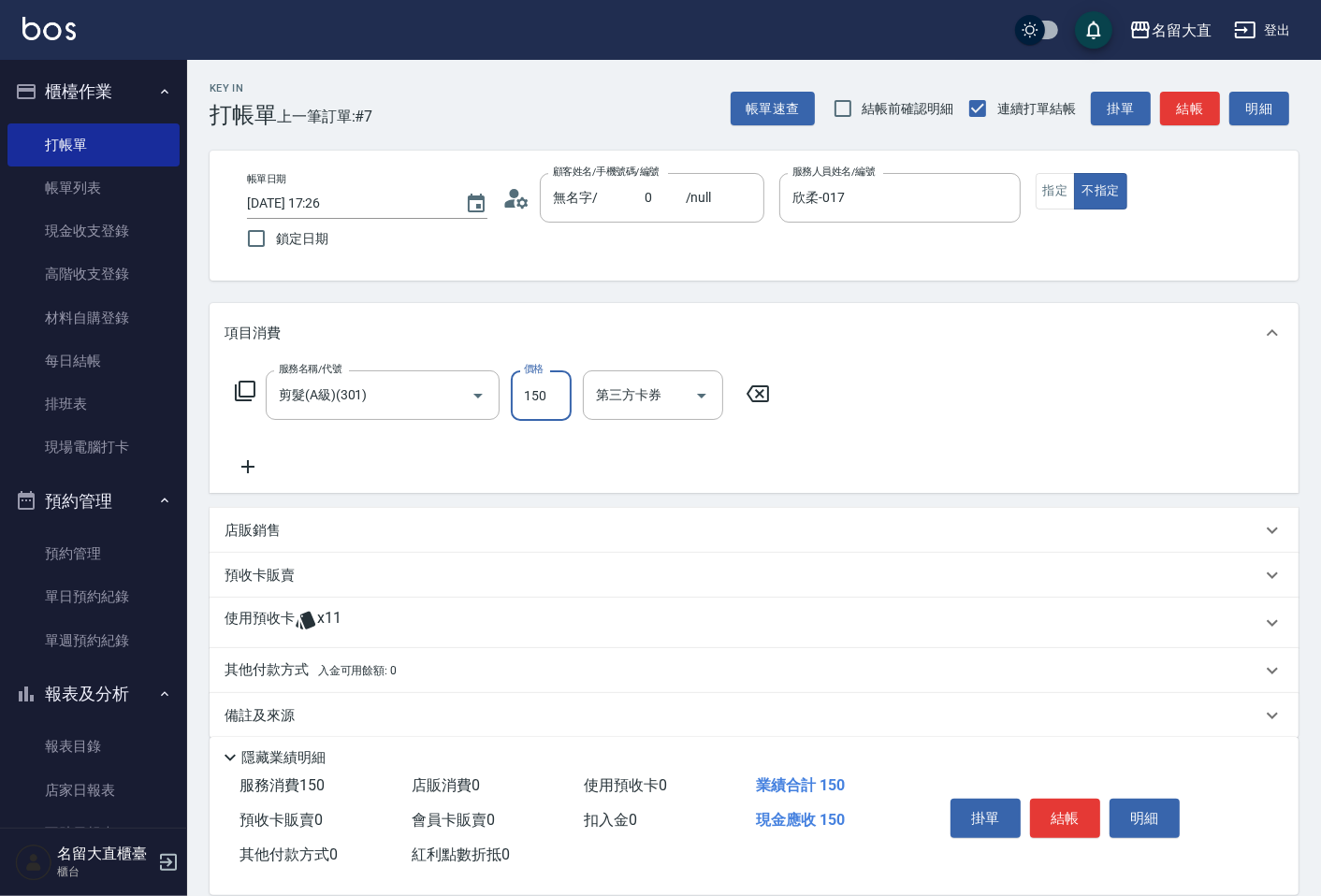
type input "150"
click at [240, 461] on icon at bounding box center [248, 466] width 47 height 22
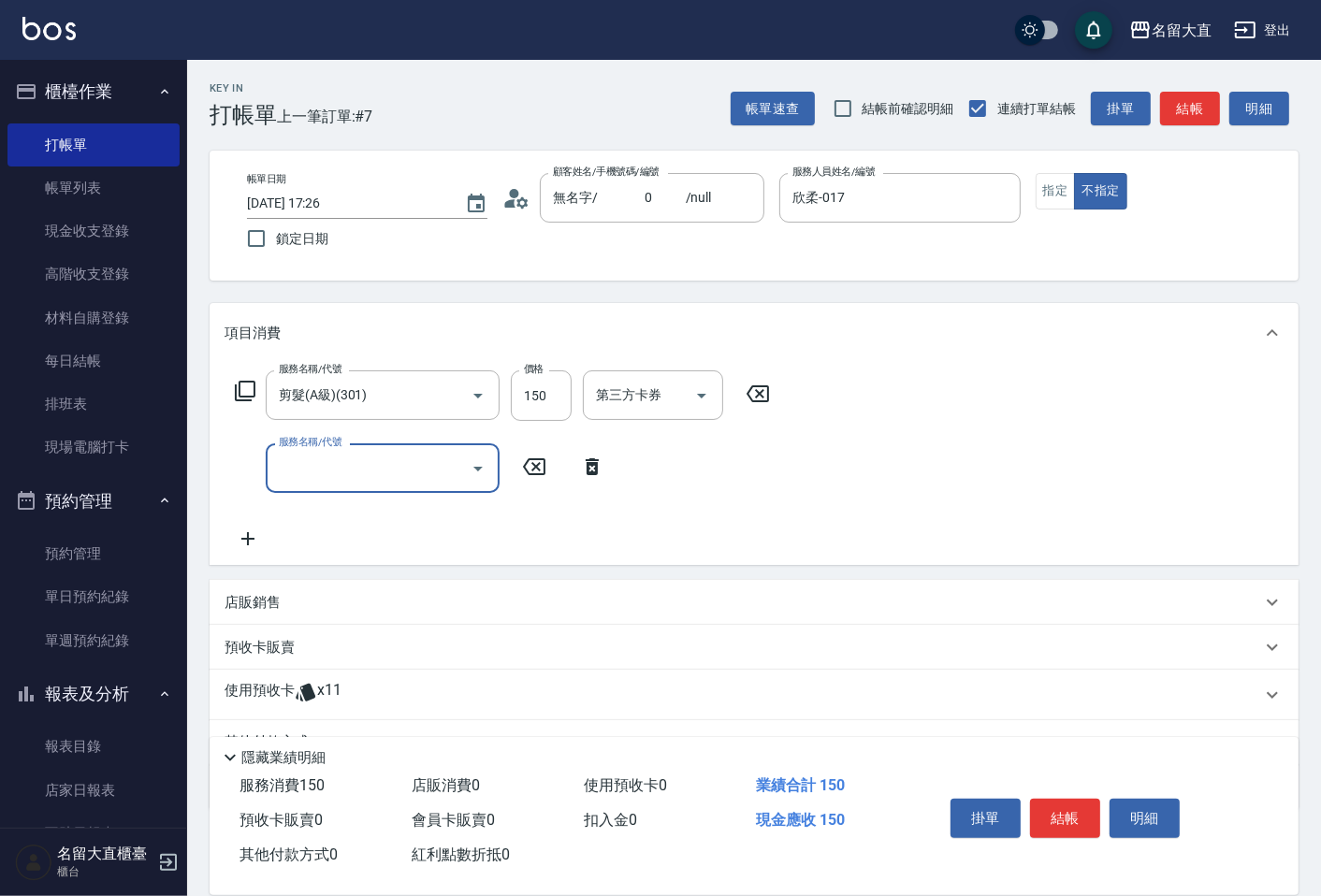
click at [302, 477] on input "服務名稱/代號" at bounding box center [368, 467] width 189 height 33
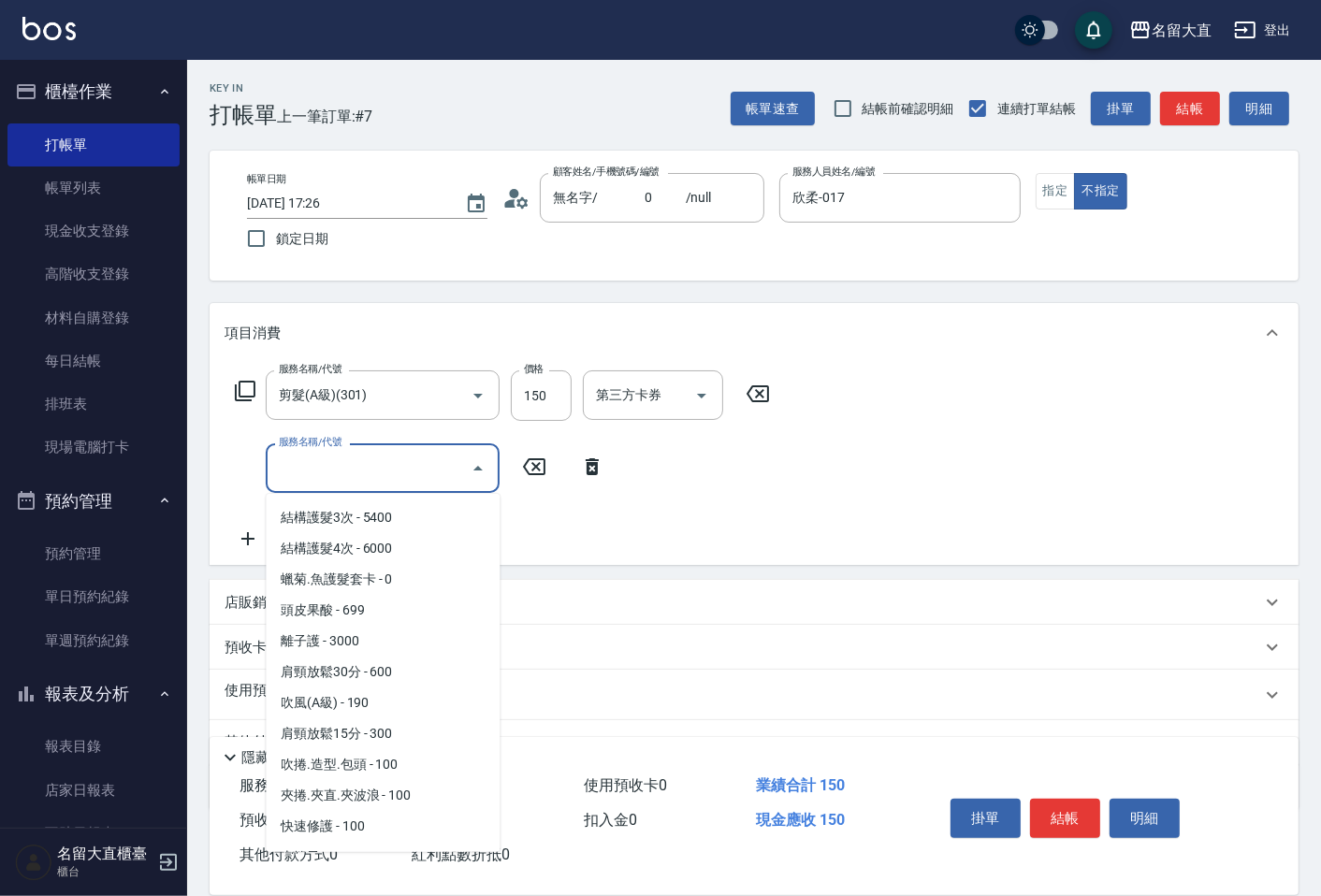
scroll to position [1558, 0]
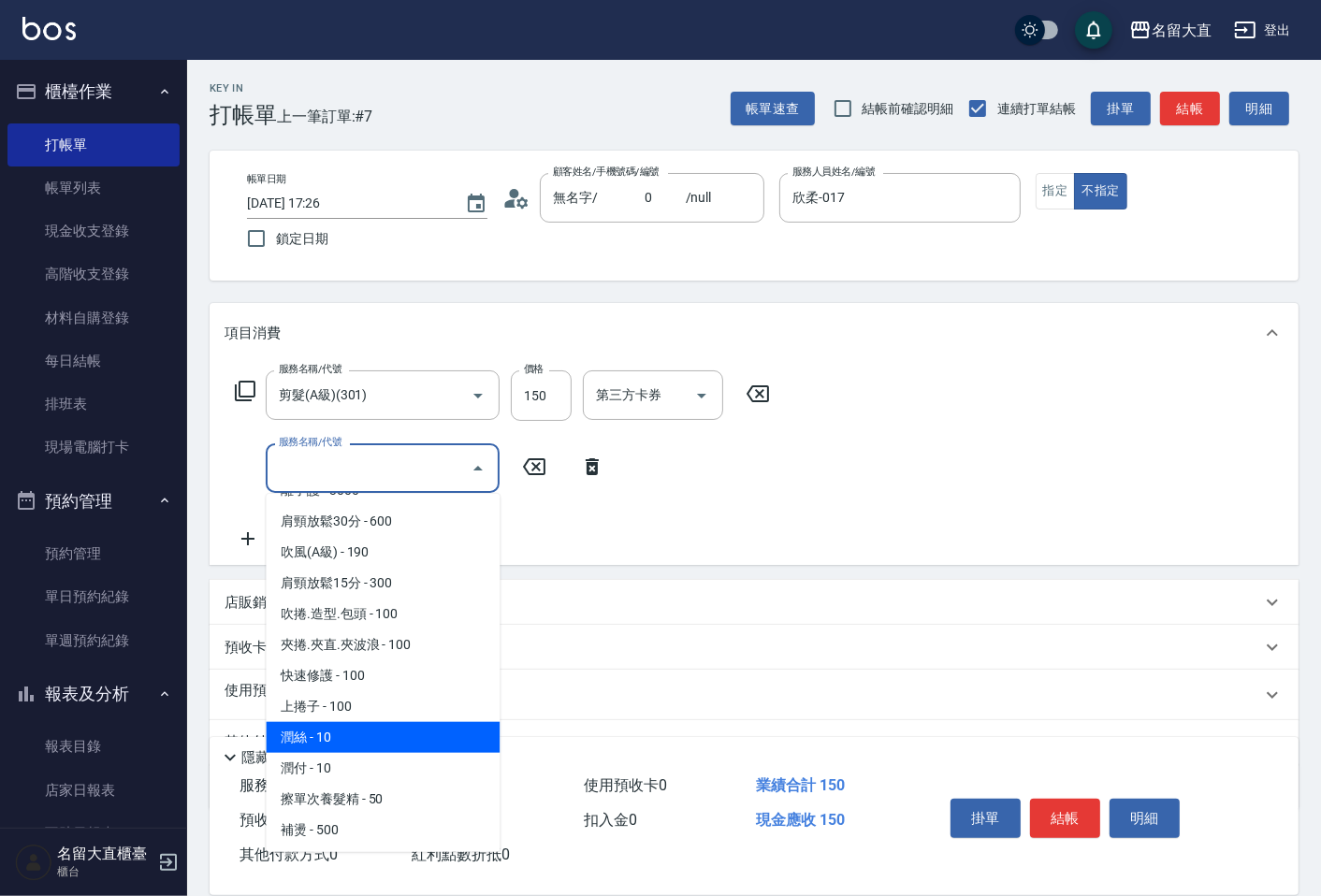
click at [412, 722] on span "潤絲 - 10" at bounding box center [383, 737] width 234 height 31
type input "潤絲(802)"
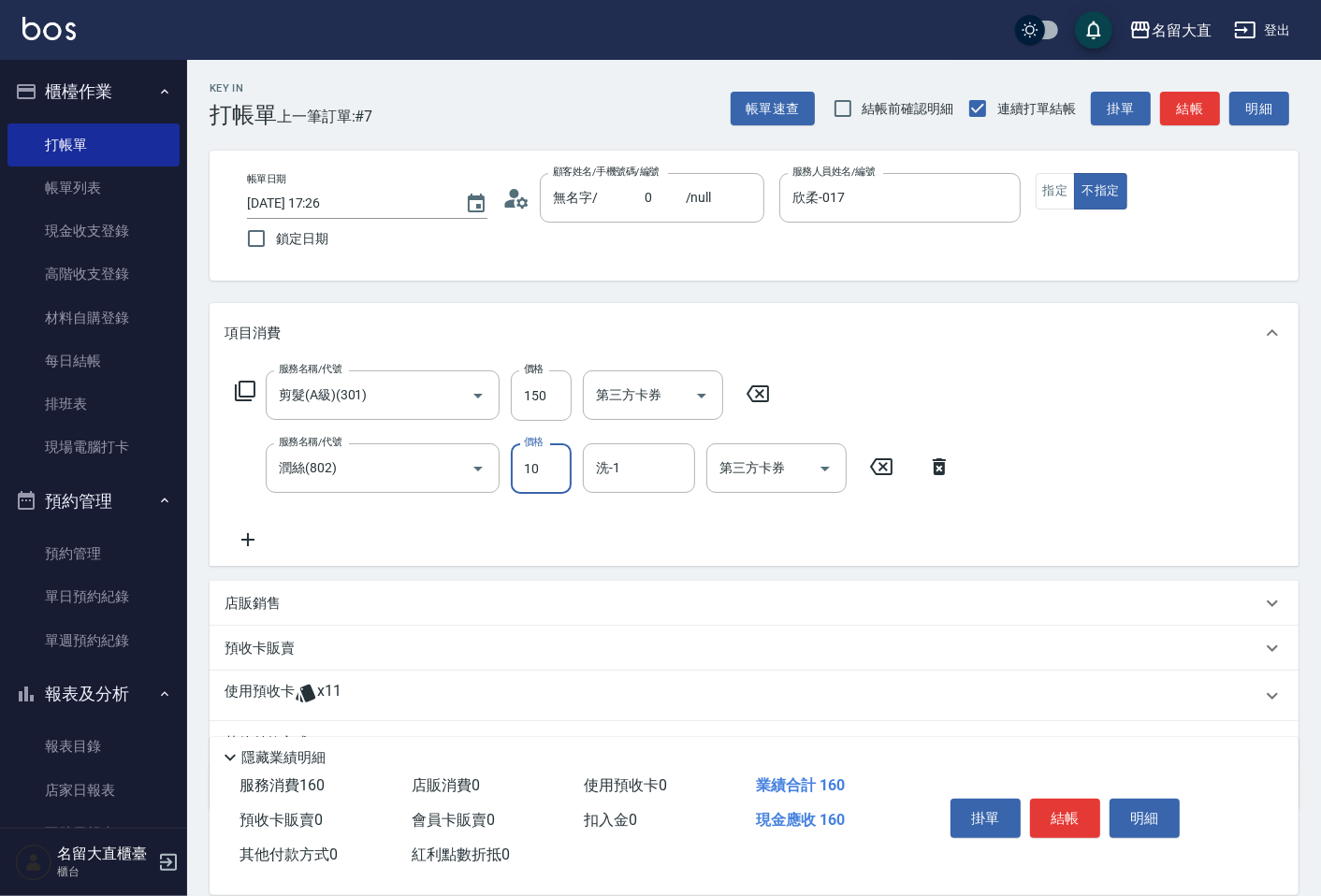
click at [541, 471] on input "10" at bounding box center [541, 468] width 61 height 51
type input "20"
click at [251, 540] on icon at bounding box center [248, 539] width 47 height 22
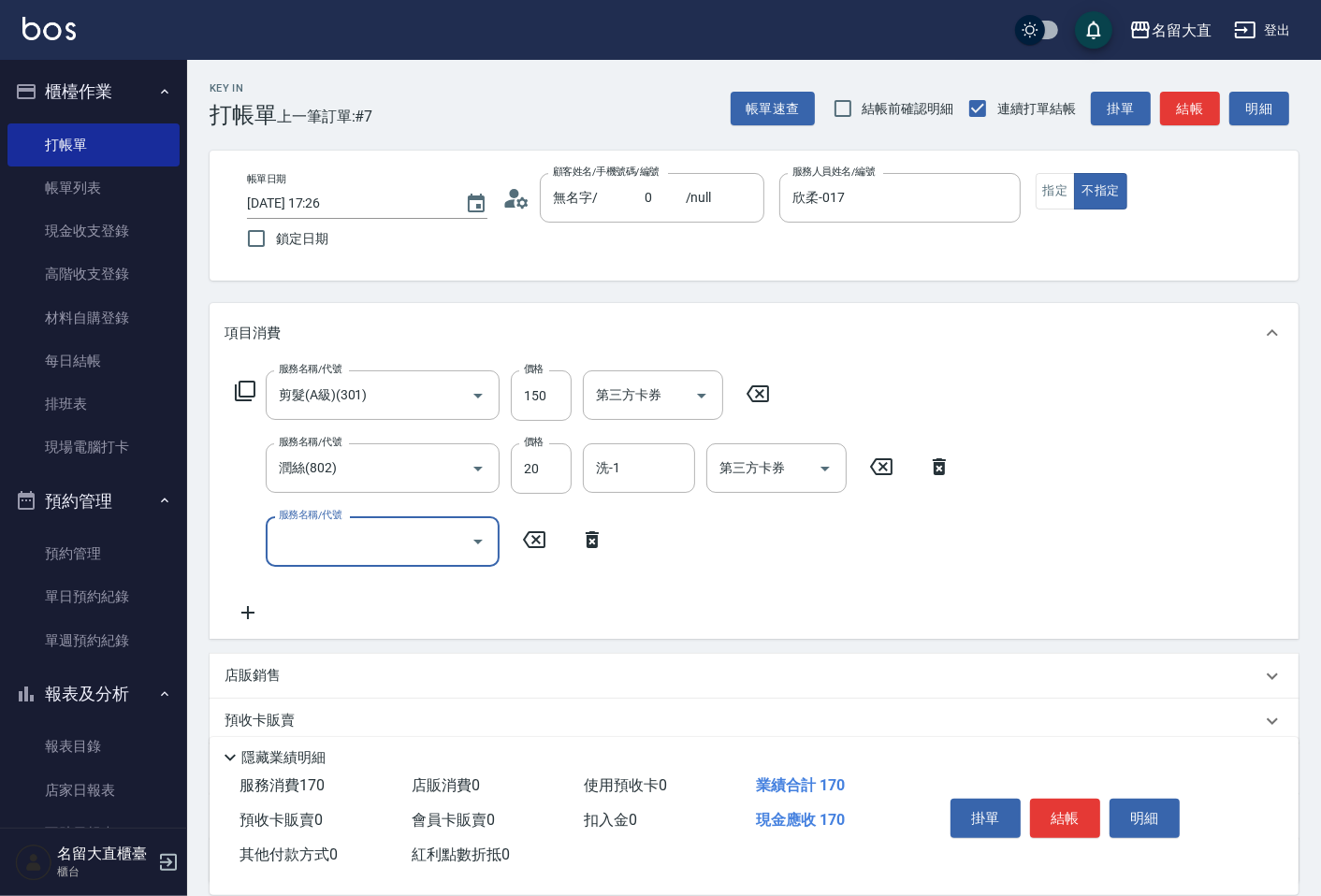
click at [294, 531] on input "服務名稱/代號" at bounding box center [368, 540] width 189 height 33
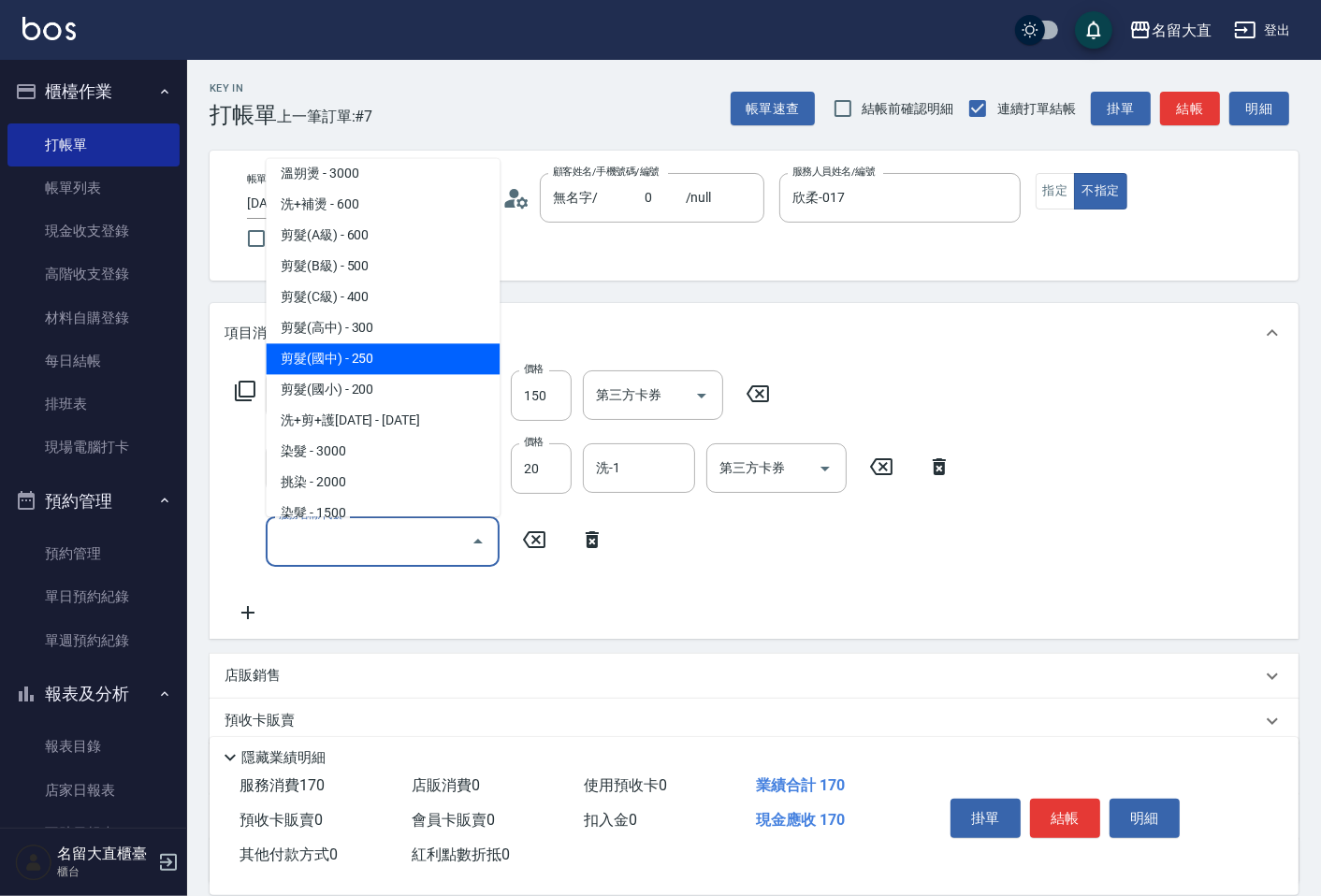
scroll to position [312, 0]
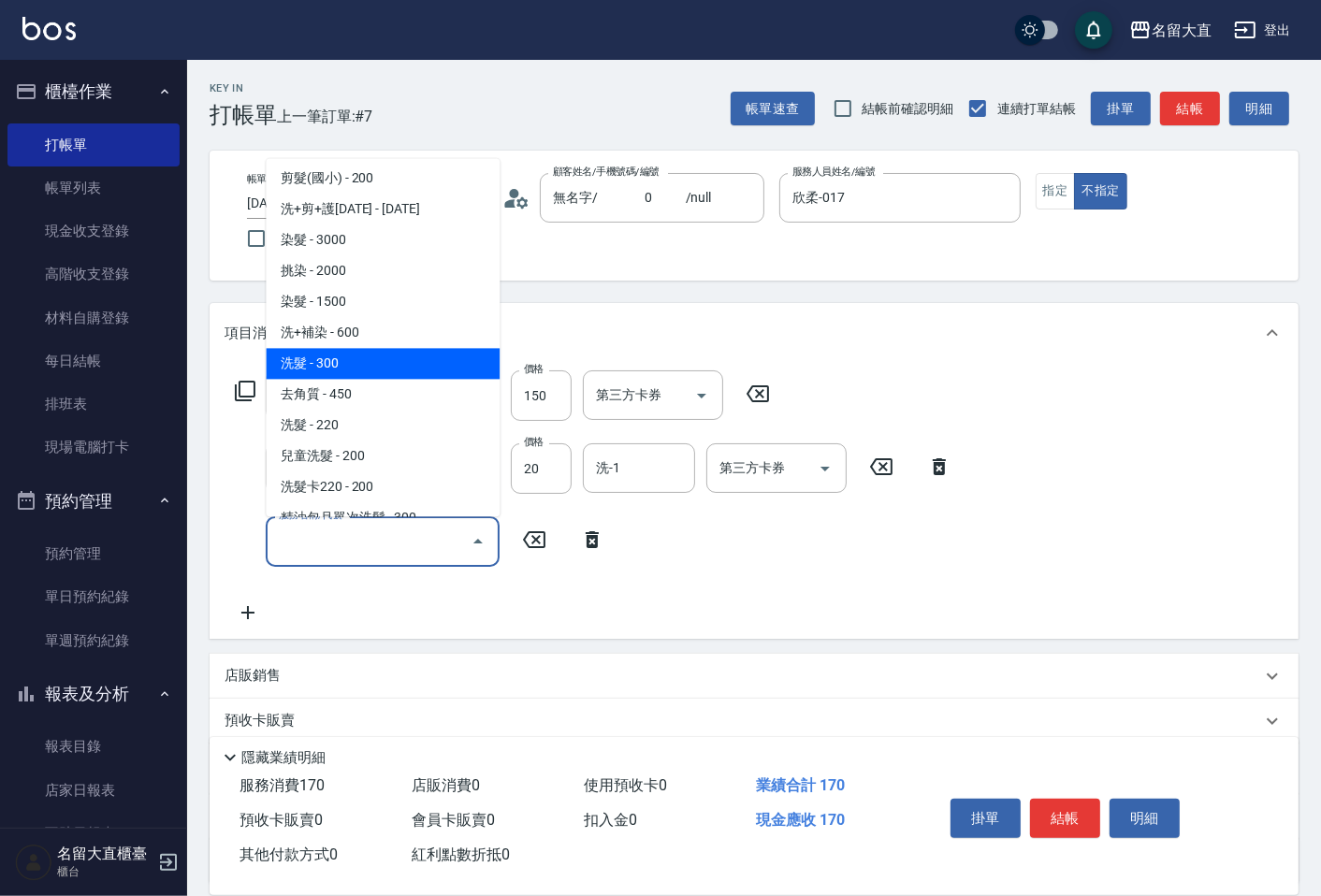
click at [359, 373] on span "洗髮 - 300" at bounding box center [383, 363] width 234 height 31
type input "洗髮(500)"
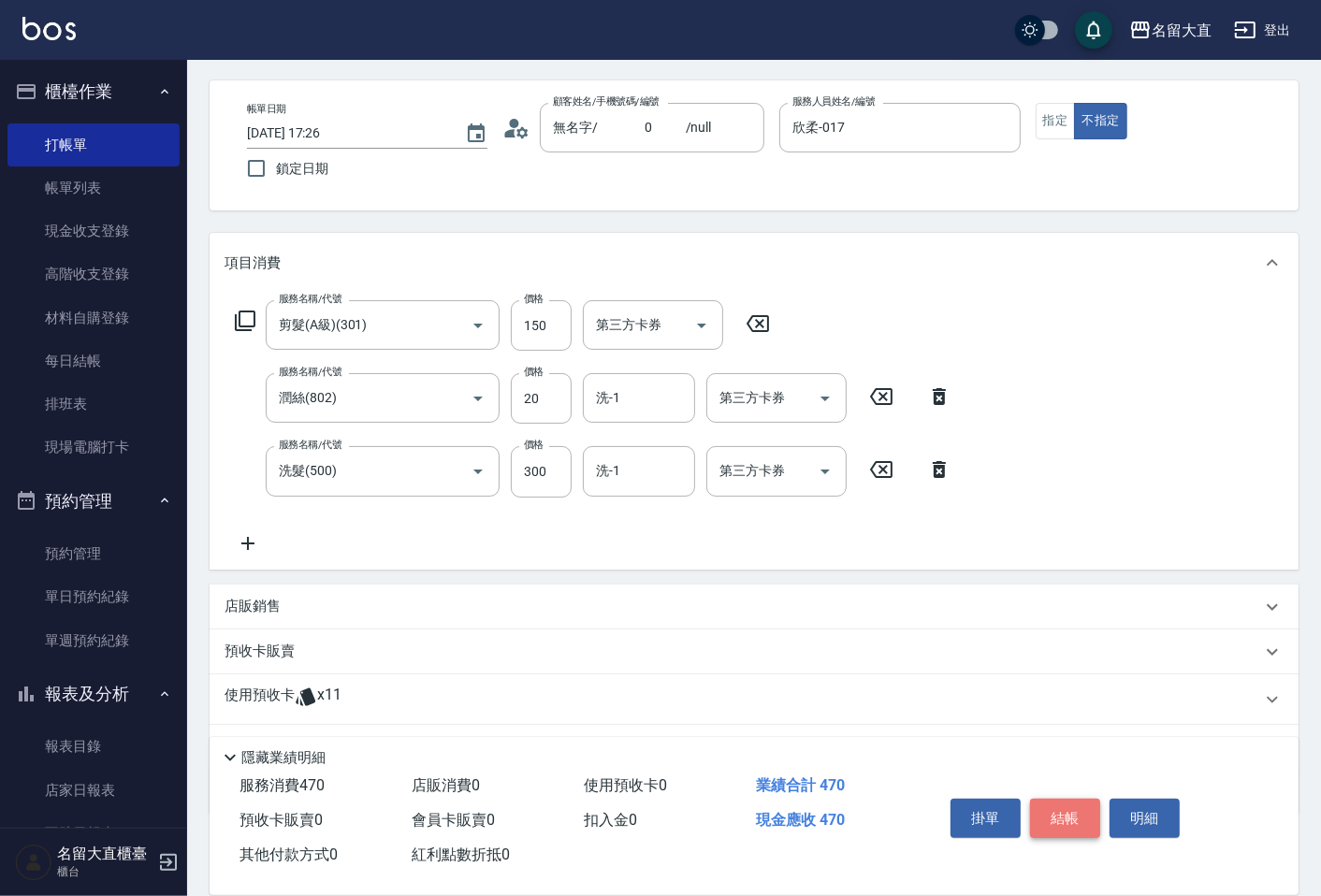
scroll to position [104, 0]
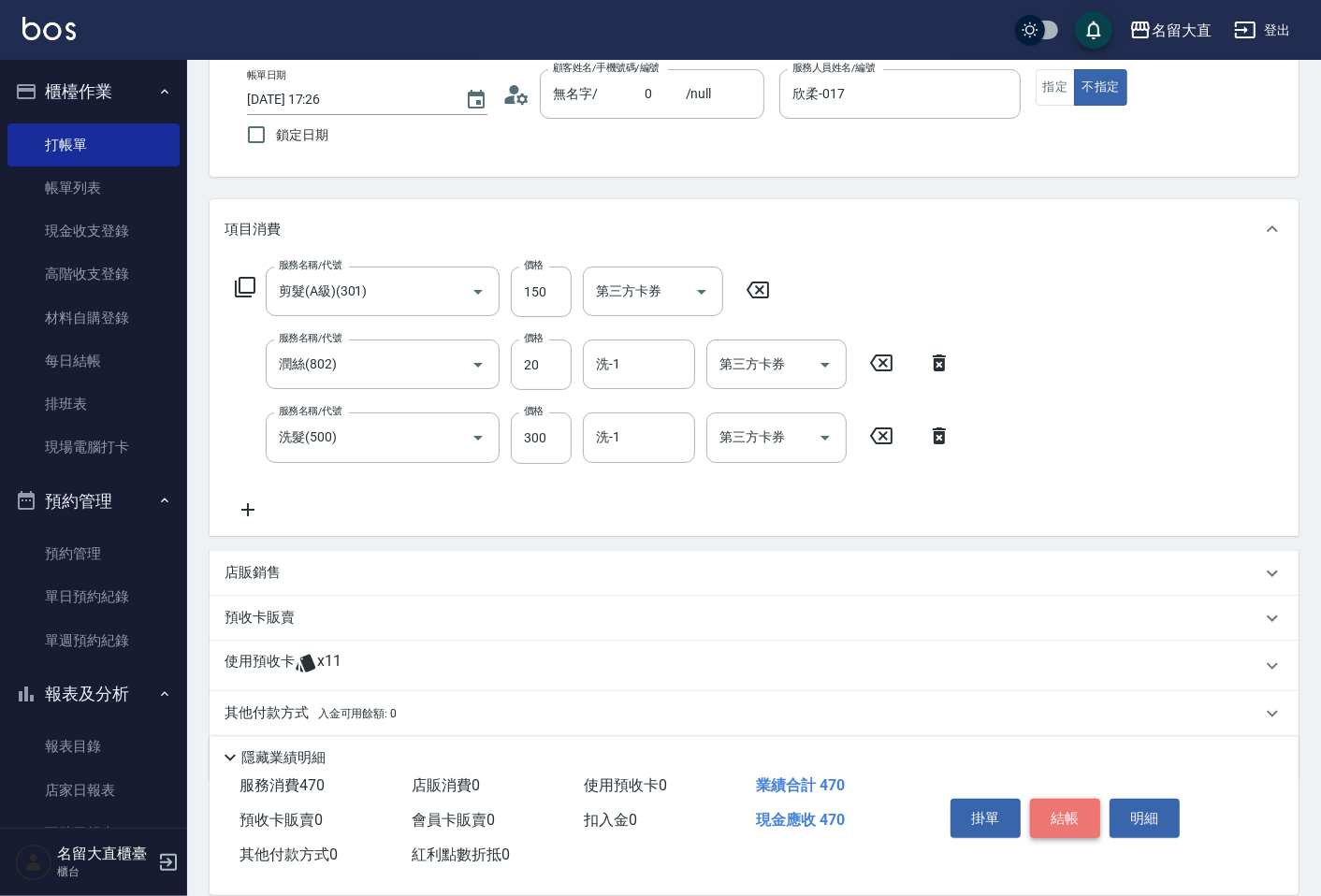
click at [1047, 826] on button "結帳" at bounding box center [1065, 817] width 70 height 39
type input "[DATE] 17:27"
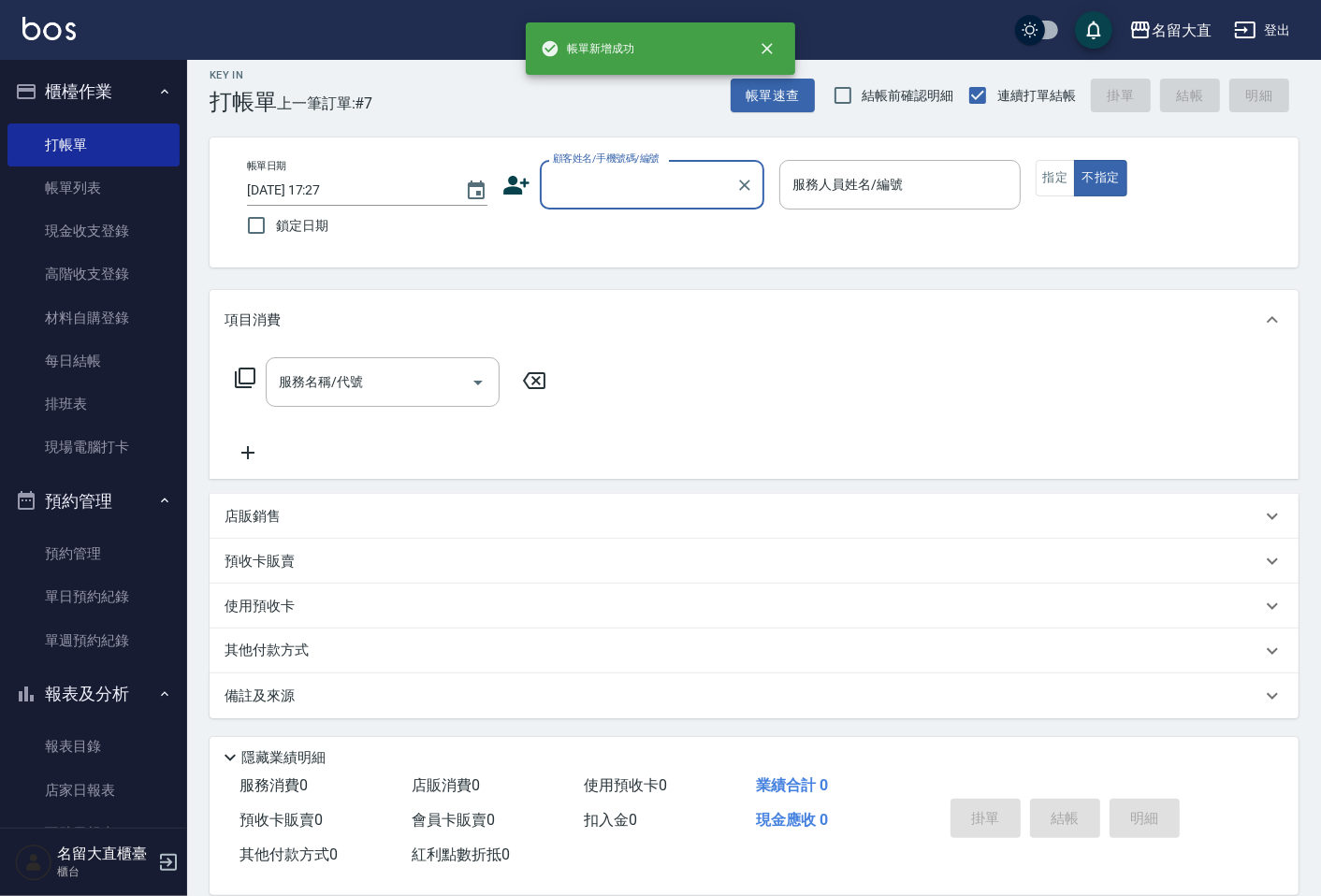
scroll to position [12, 0]
